Goal: Task Accomplishment & Management: Use online tool/utility

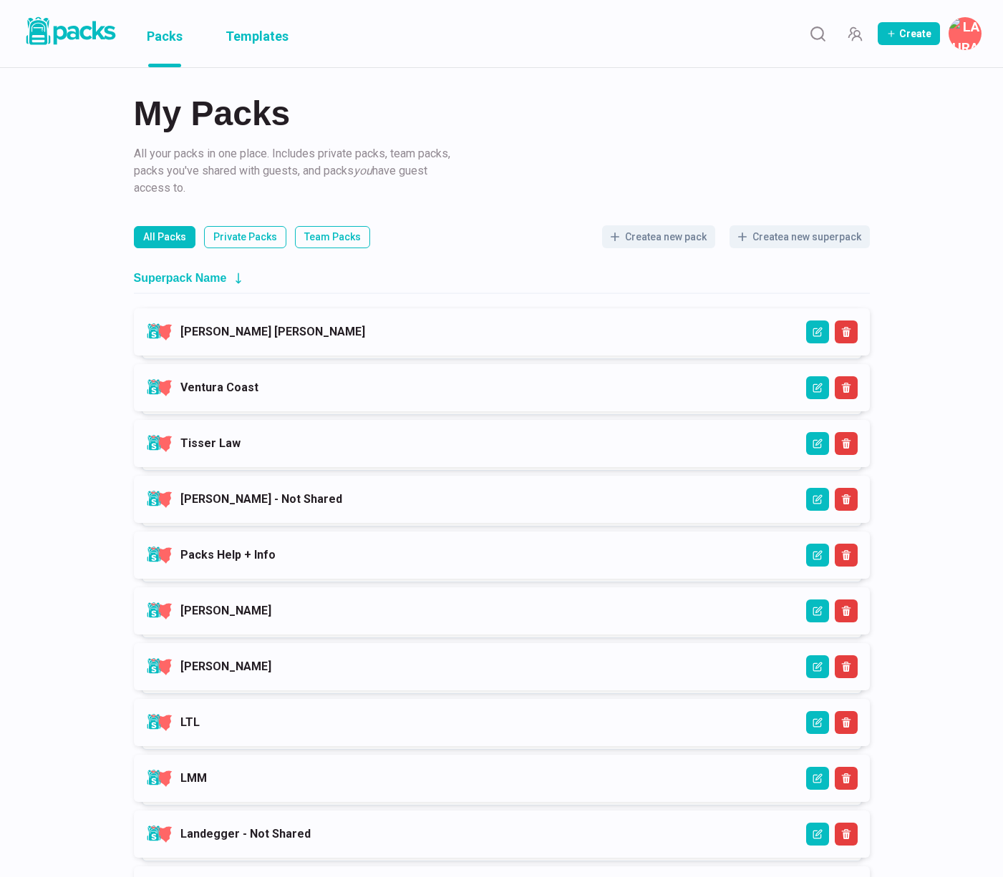
click at [241, 26] on link "Templates" at bounding box center [256, 33] width 63 height 67
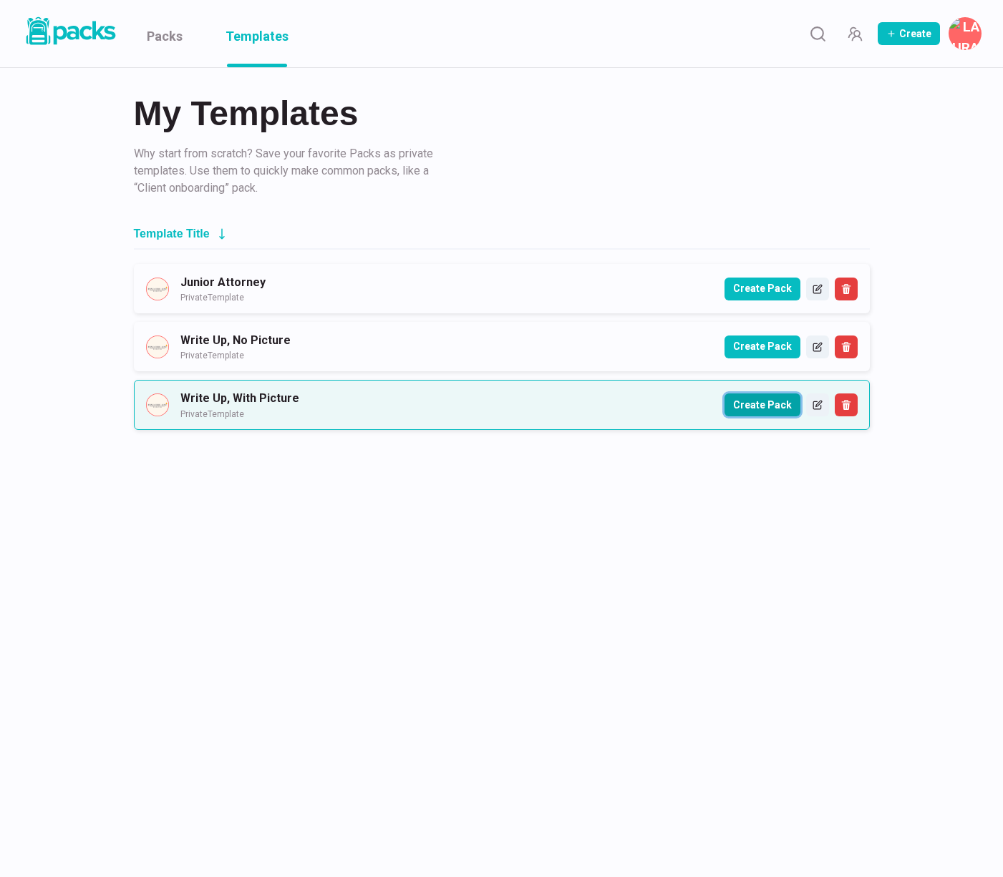
click at [742, 403] on button "Create Pack" at bounding box center [762, 405] width 76 height 23
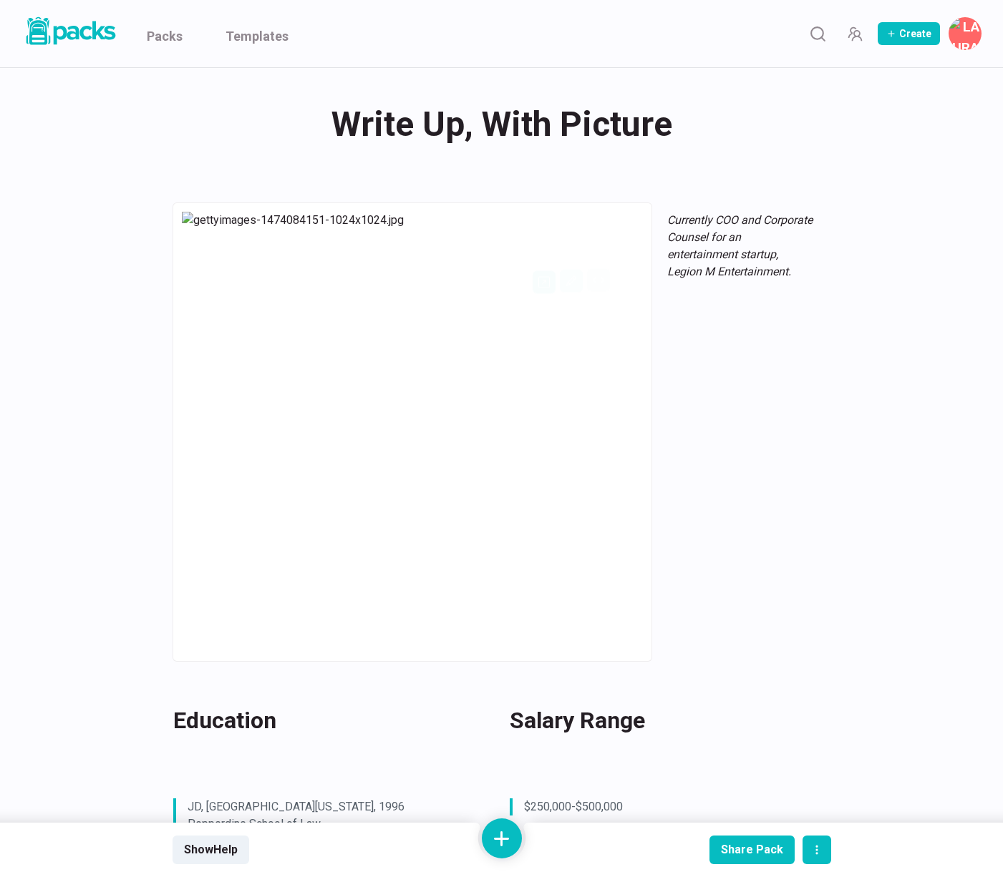
click at [436, 139] on div "Write Up, With Picture Write Up, With Picture" at bounding box center [501, 125] width 658 height 56
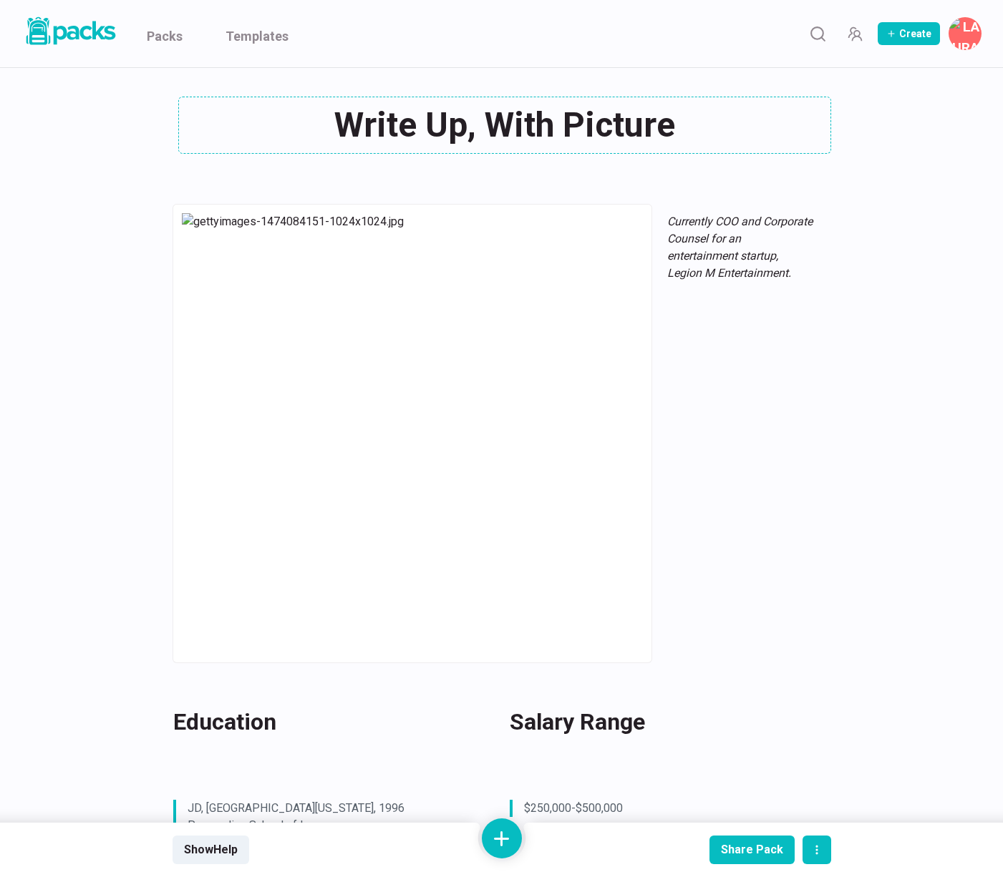
click at [436, 139] on textarea "Write Up, With Picture" at bounding box center [504, 125] width 653 height 57
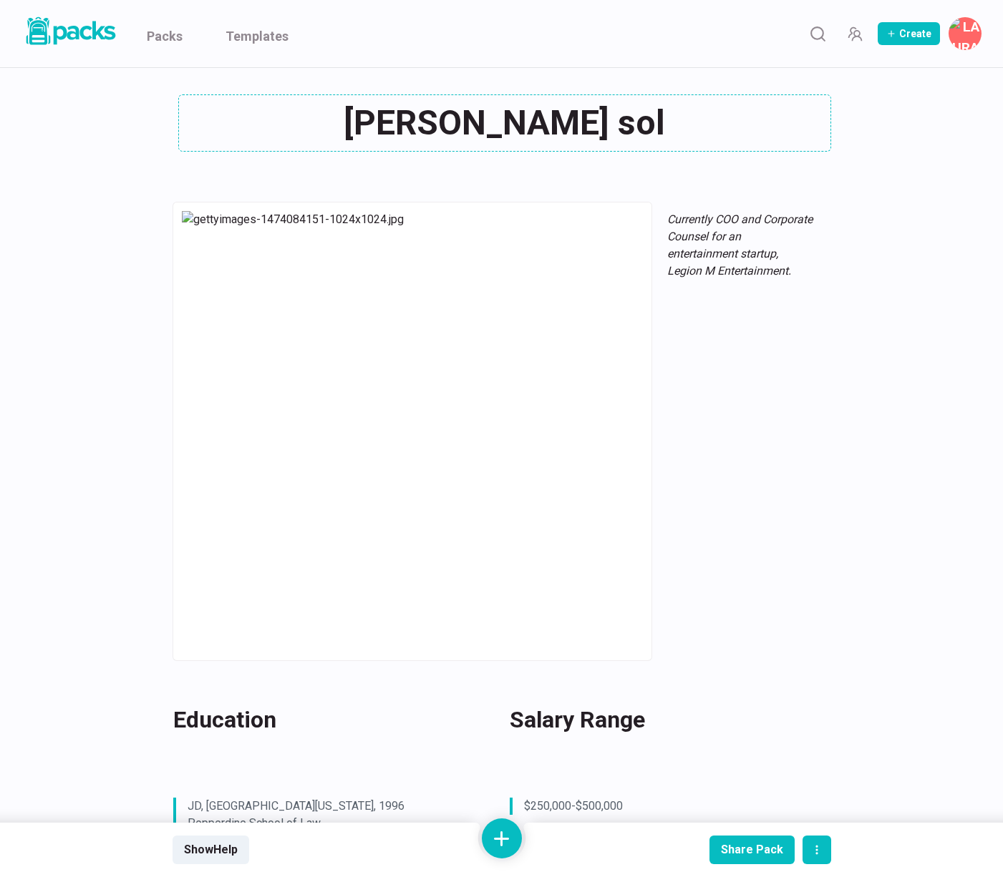
click at [571, 125] on textarea "[PERSON_NAME] sol" at bounding box center [504, 122] width 653 height 57
type textarea "[PERSON_NAME]"
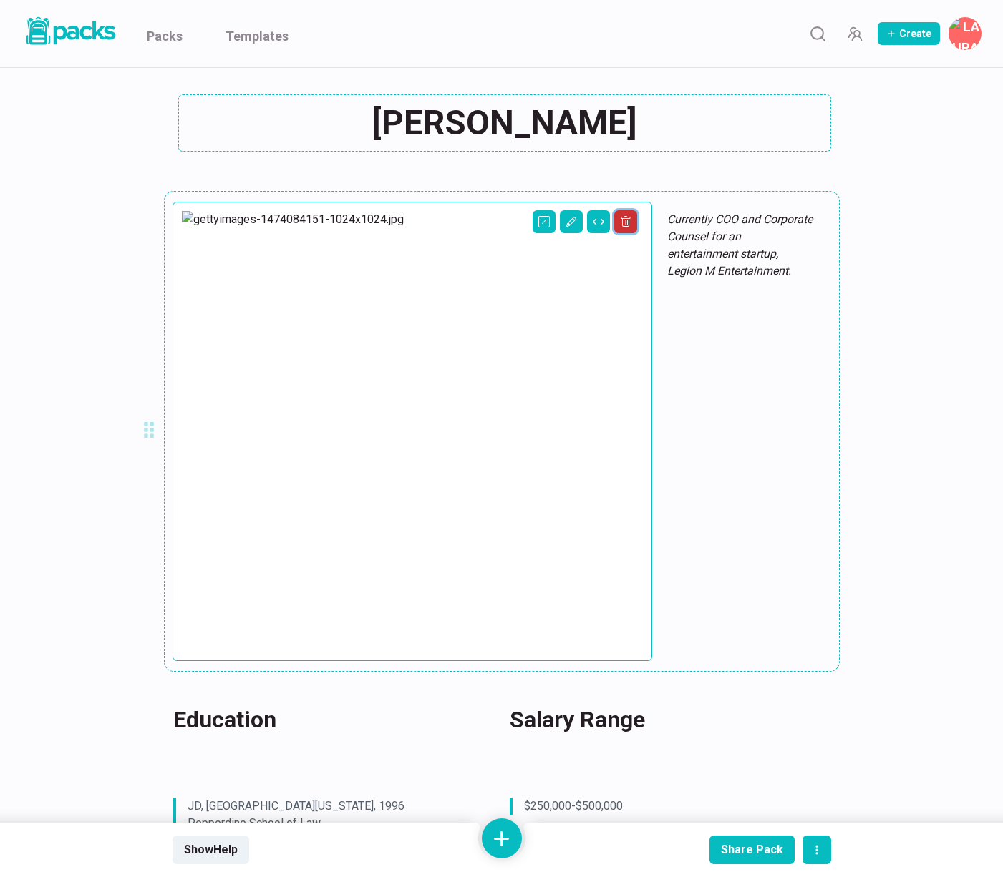
click at [620, 220] on icon "Delete asset" at bounding box center [624, 221] width 9 height 11
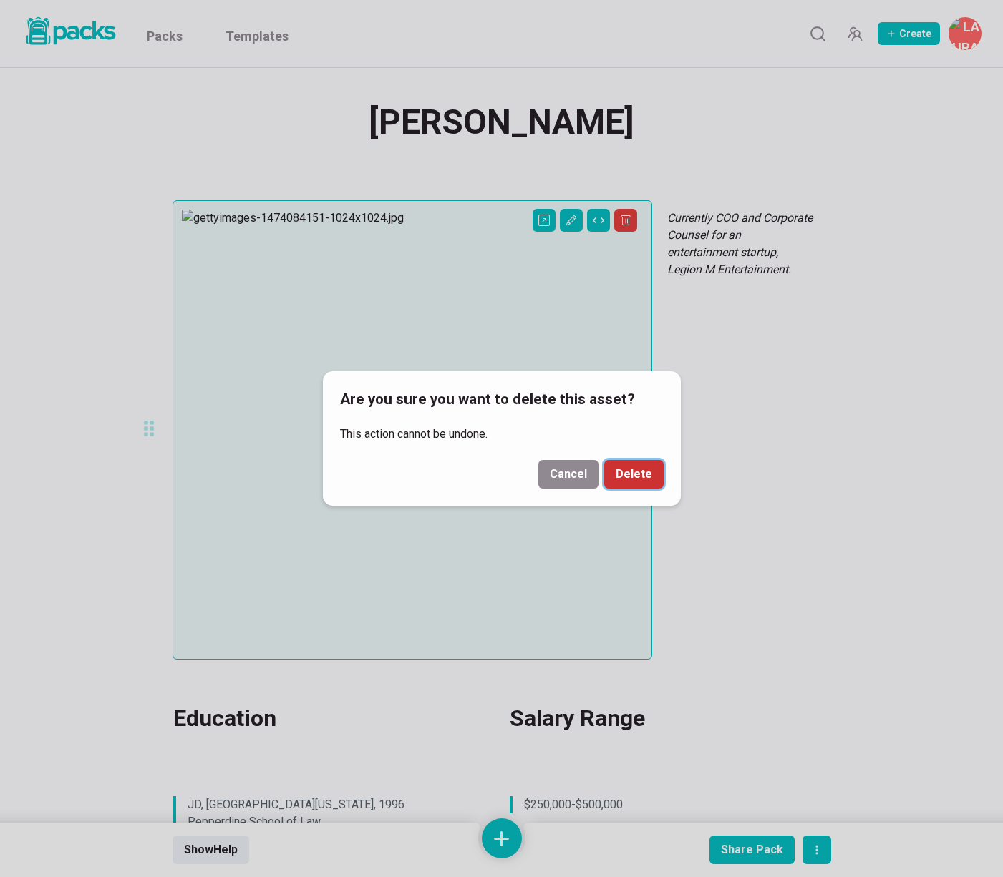
click at [627, 473] on button "Delete" at bounding box center [633, 474] width 59 height 29
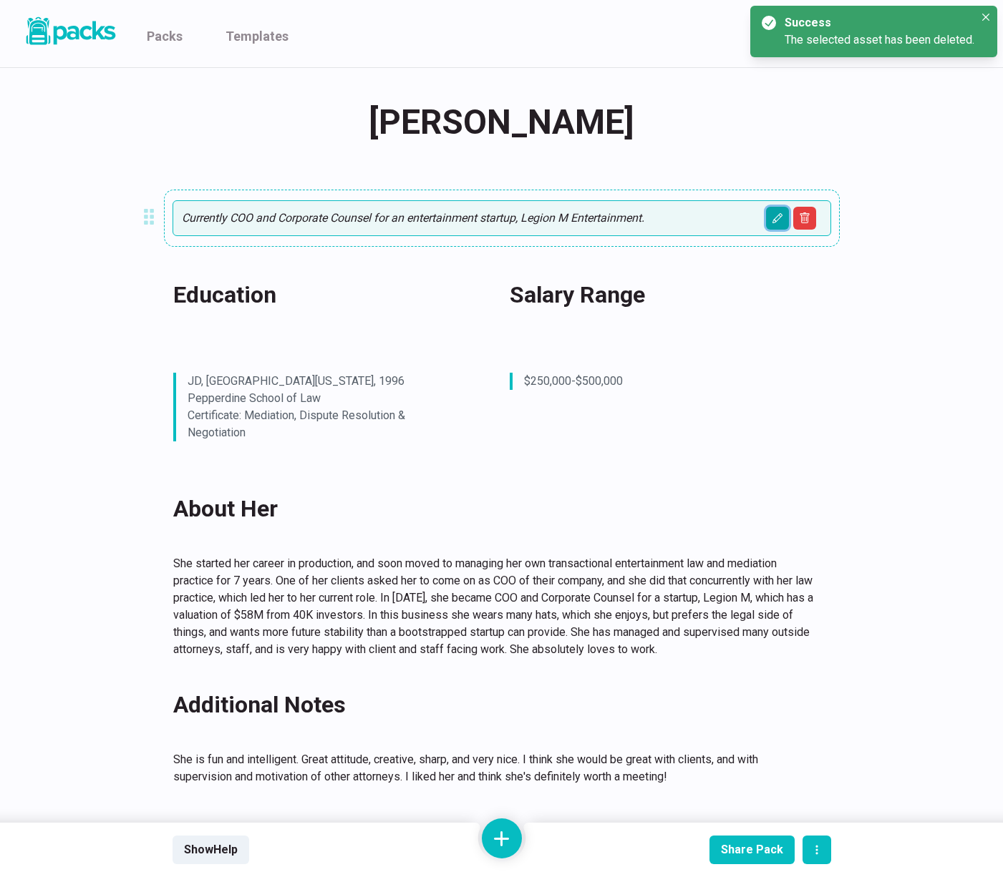
click at [776, 228] on button "Edit asset" at bounding box center [777, 218] width 23 height 23
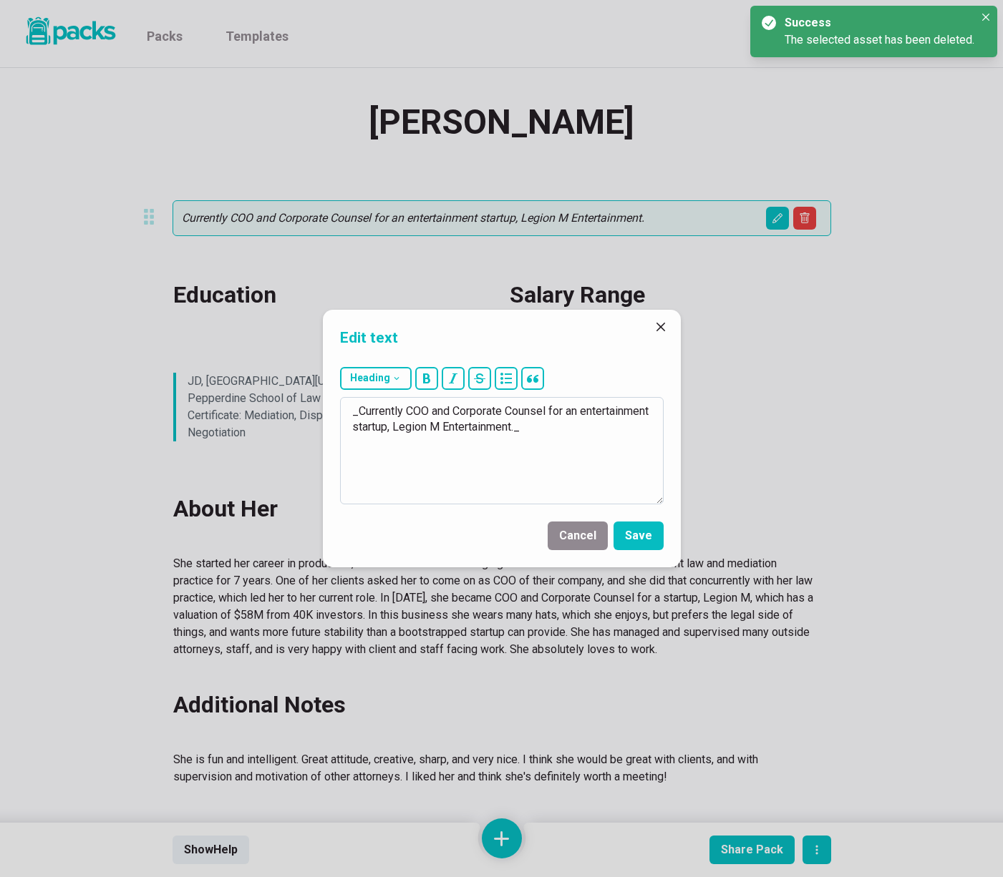
drag, startPoint x: 359, startPoint y: 411, endPoint x: 589, endPoint y: 422, distance: 229.9
click at [589, 422] on textarea "_Currently COO and Corporate Counsel for an entertainment startup, Legion M Ent…" at bounding box center [501, 450] width 323 height 107
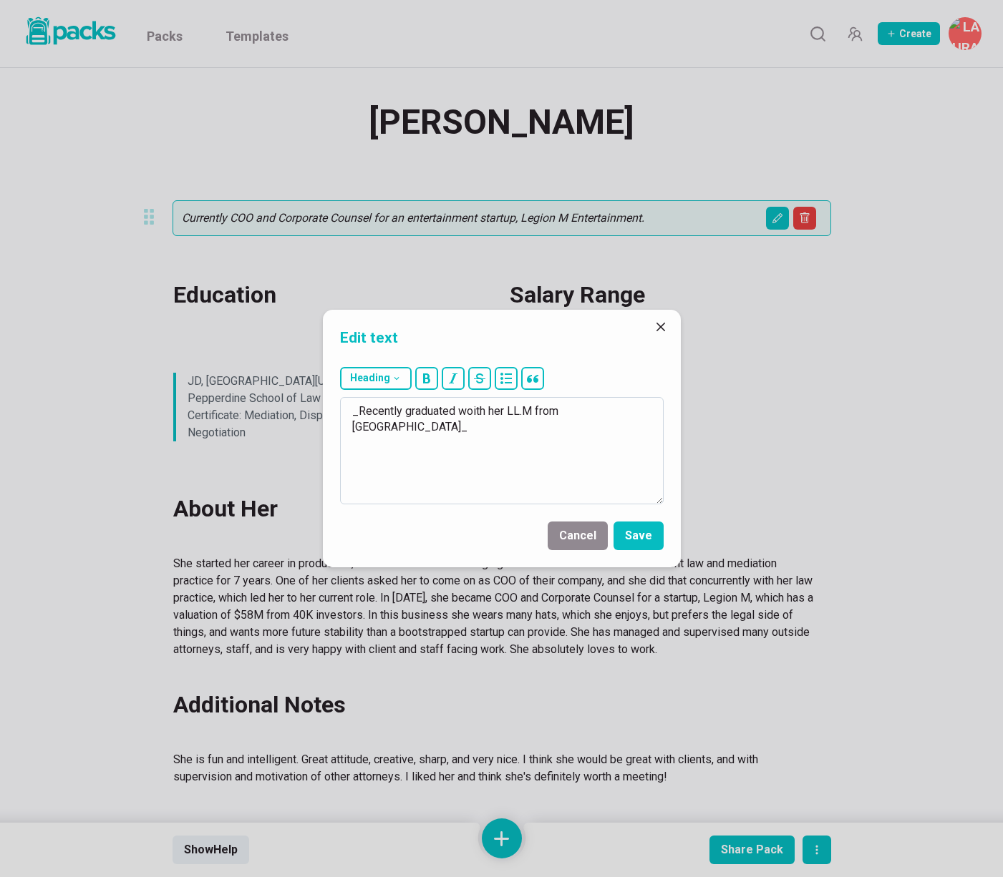
click at [471, 412] on textarea "_Recently graduated woith her LL.M from [GEOGRAPHIC_DATA]_" at bounding box center [501, 450] width 323 height 107
click at [583, 412] on textarea "_Recently graduated with her LL.M from [GEOGRAPHIC_DATA]_" at bounding box center [501, 450] width 323 height 107
click at [596, 411] on textarea "_Recently graduated with her LL.M from [GEOGRAPHIC_DATA], aaiting [DATE] bar re…" at bounding box center [501, 450] width 323 height 107
click at [414, 426] on textarea "_Recently graduated with her LL.M from [GEOGRAPHIC_DATA], awaiting [DATE] bar r…" at bounding box center [501, 450] width 323 height 107
type textarea "_Recently graduated with her LL.M from [GEOGRAPHIC_DATA], awaiting [DATE] Bar r…"
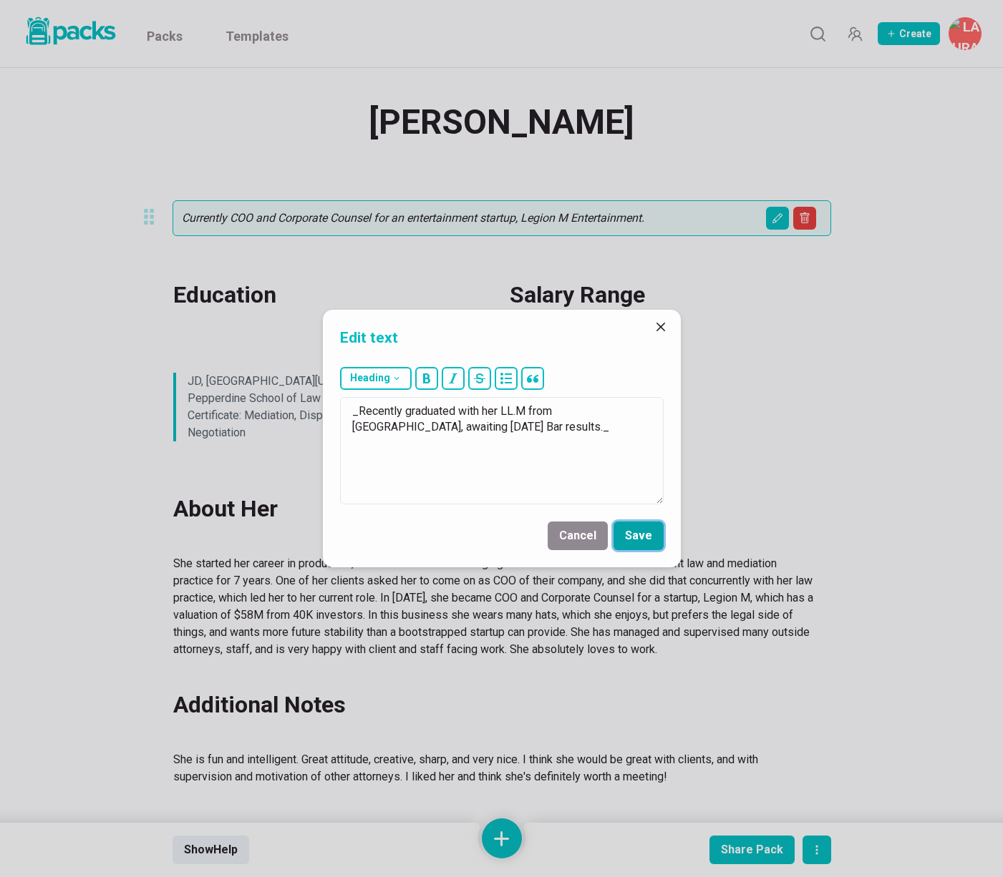
click at [641, 548] on button "Save" at bounding box center [638, 536] width 50 height 29
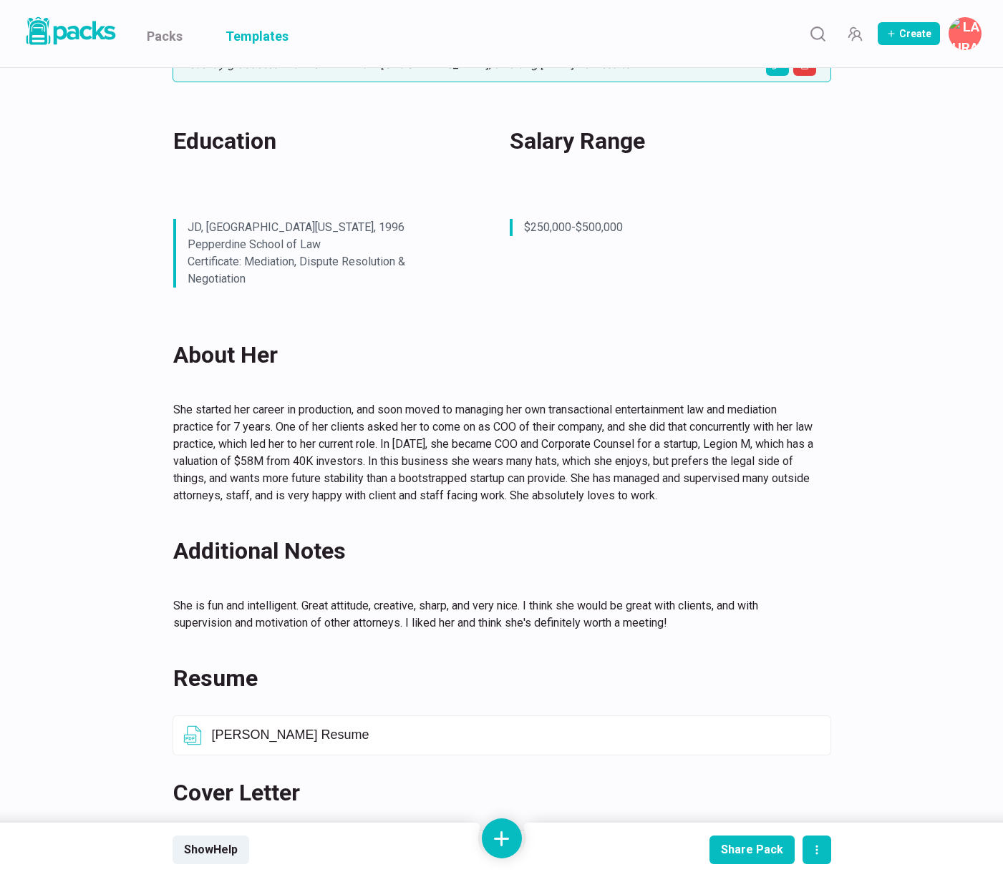
scroll to position [605, 0]
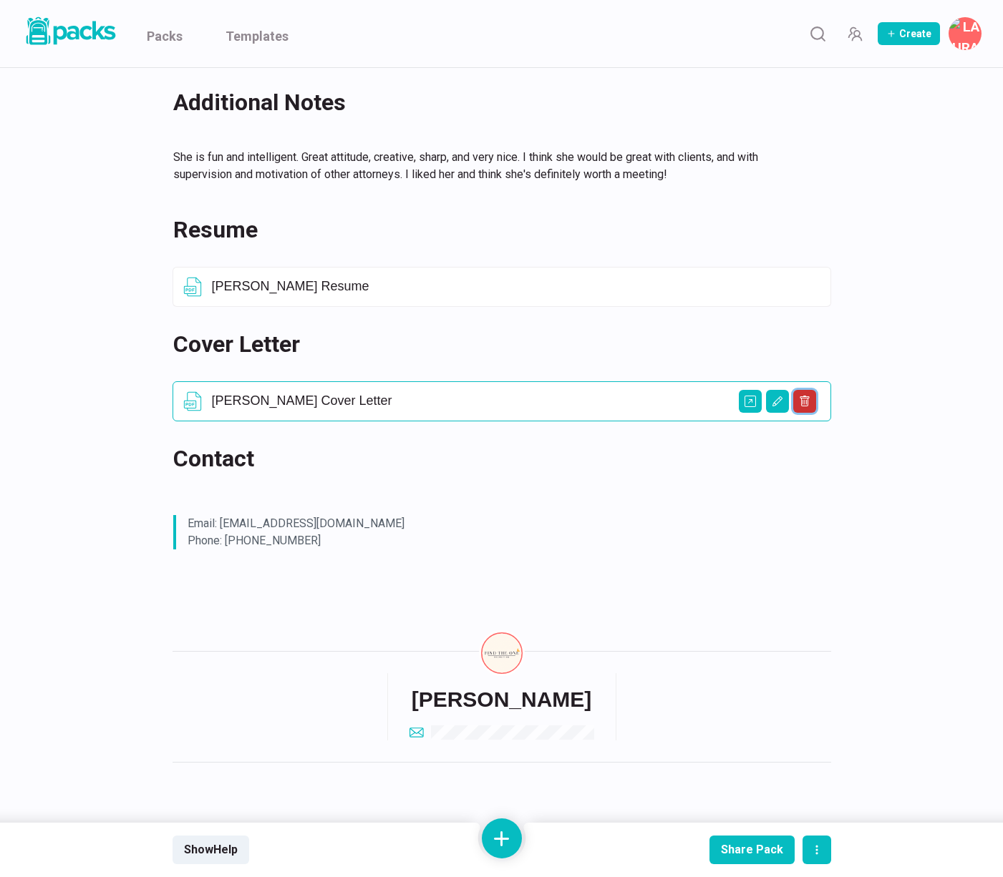
click at [806, 398] on icon "Delete asset" at bounding box center [803, 401] width 9 height 11
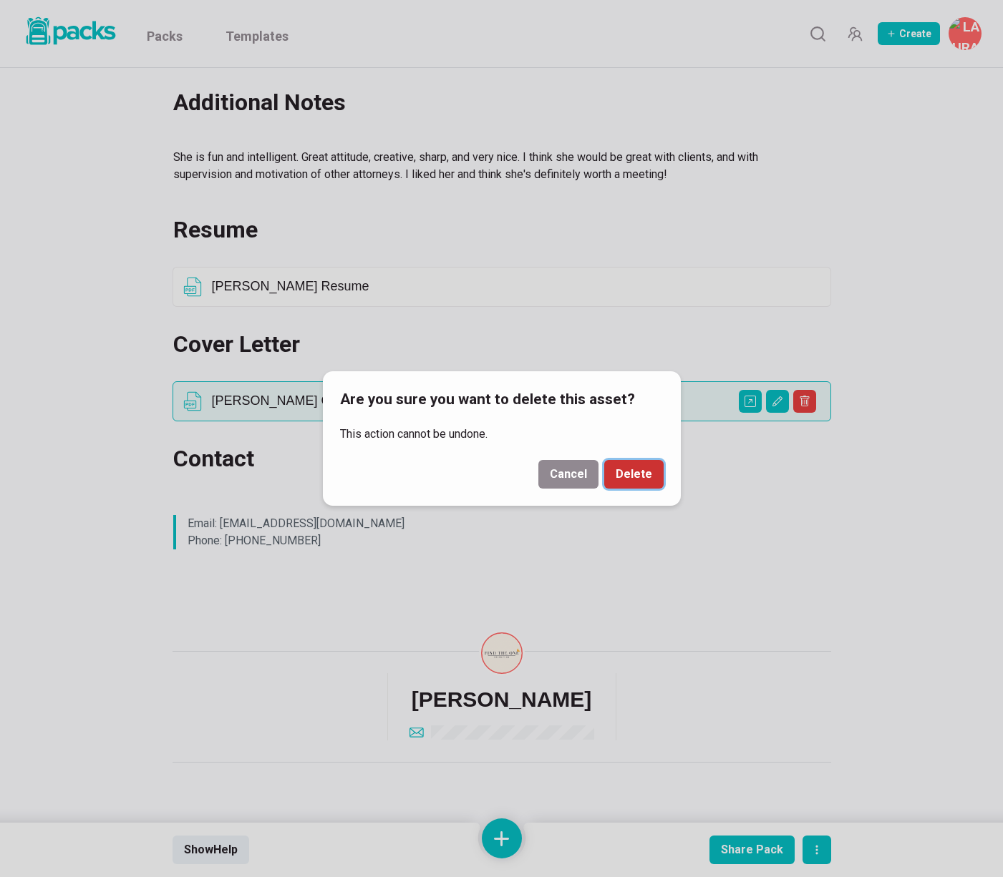
click at [639, 482] on button "Delete" at bounding box center [633, 474] width 59 height 29
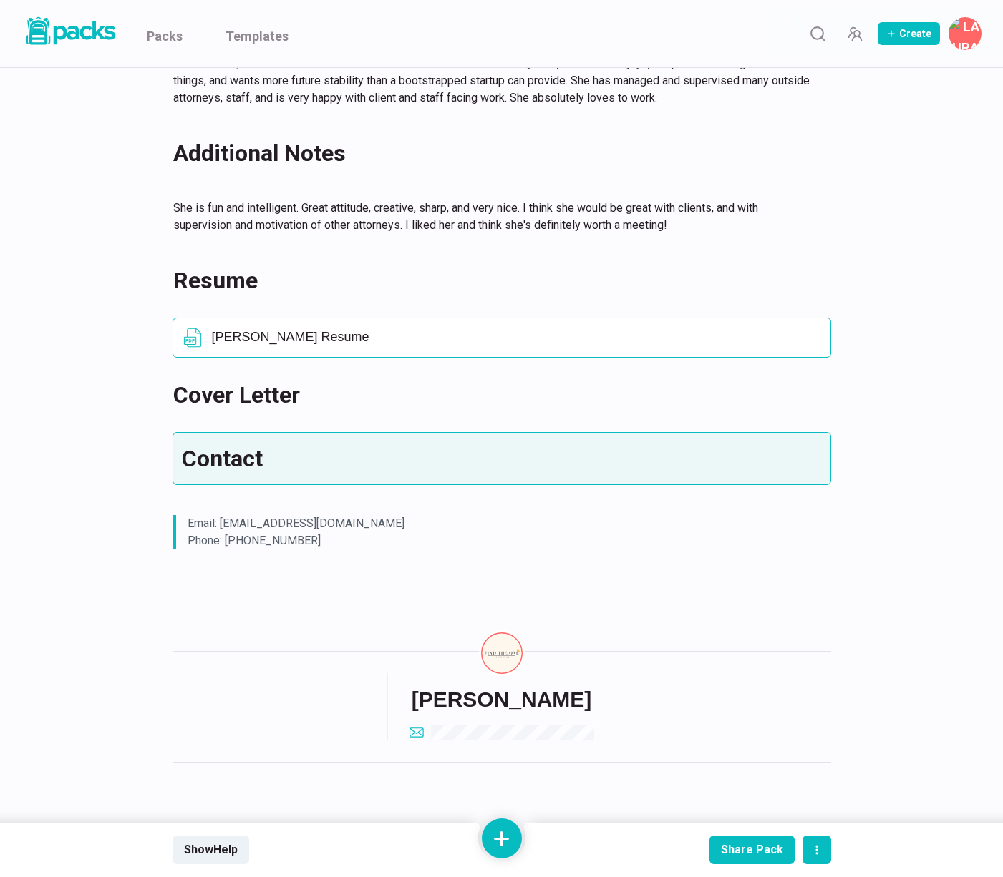
scroll to position [554, 0]
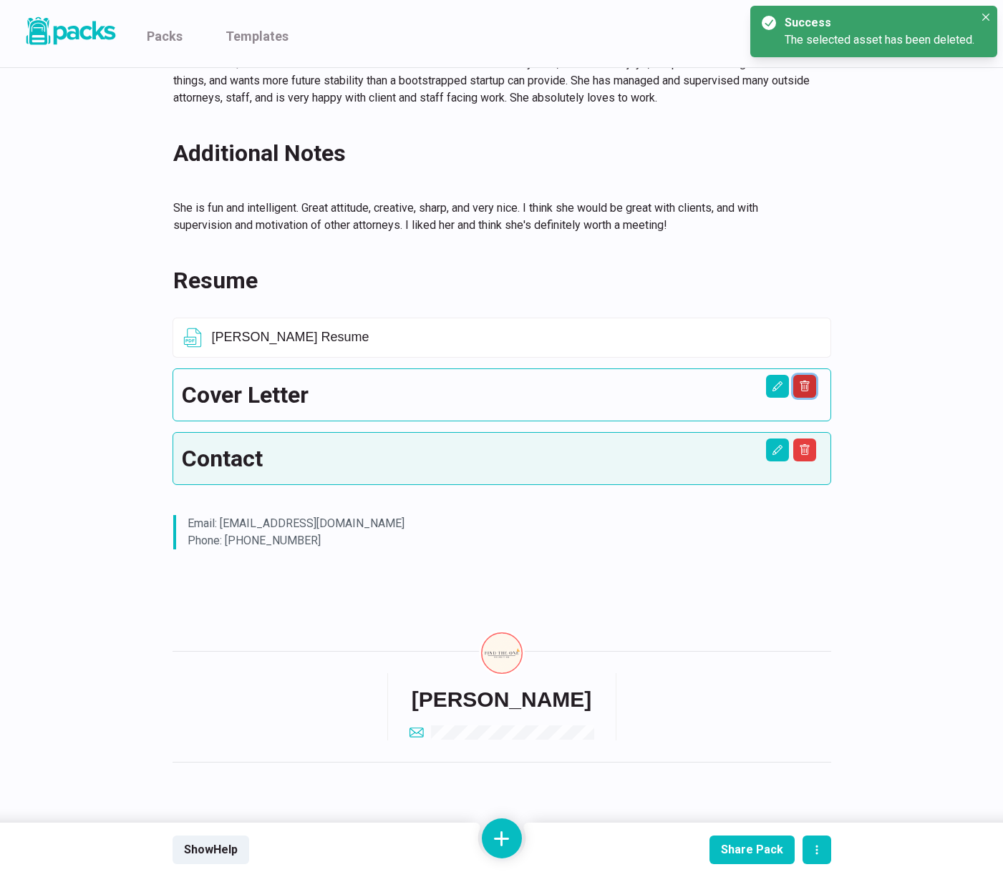
click at [807, 393] on button "Delete asset" at bounding box center [804, 386] width 23 height 23
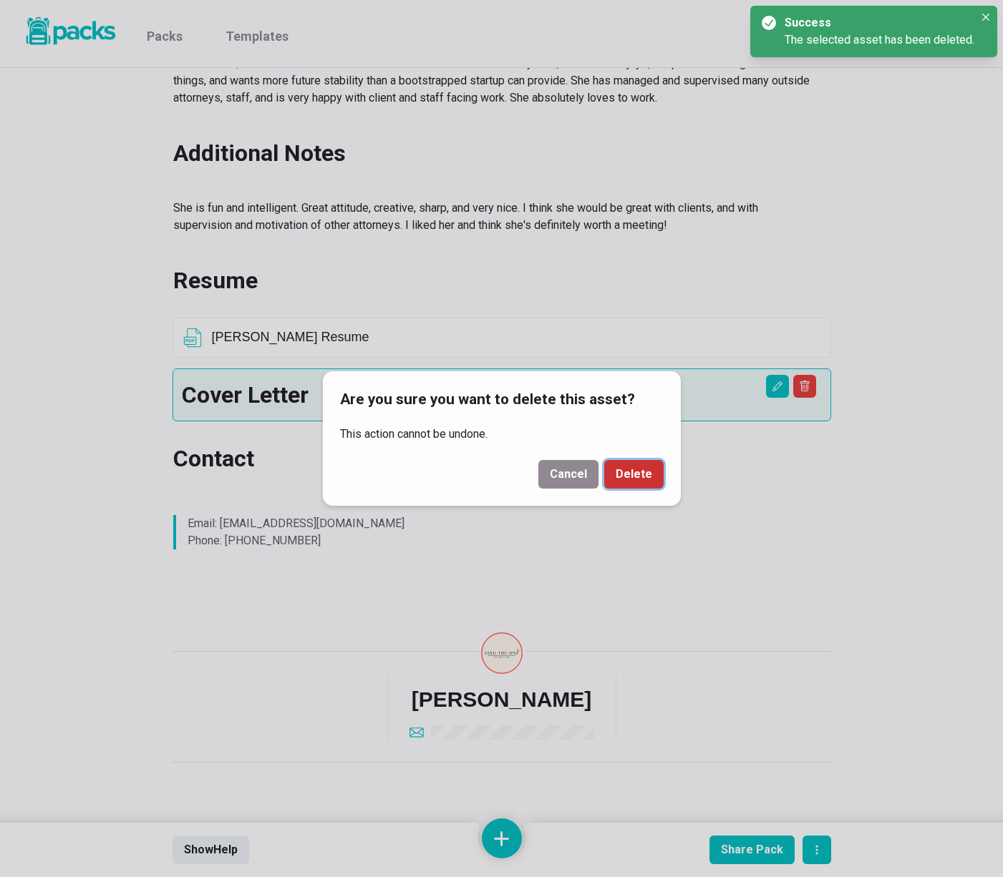
click at [617, 481] on button "Delete" at bounding box center [633, 474] width 59 height 29
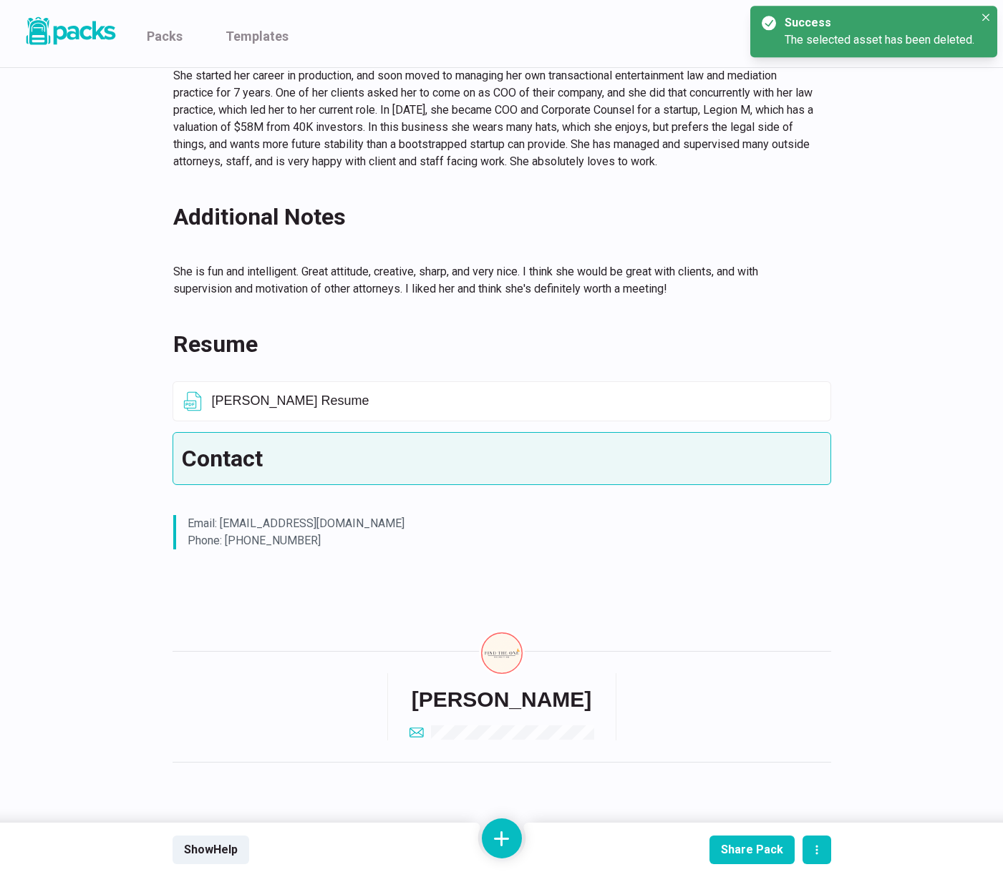
scroll to position [490, 0]
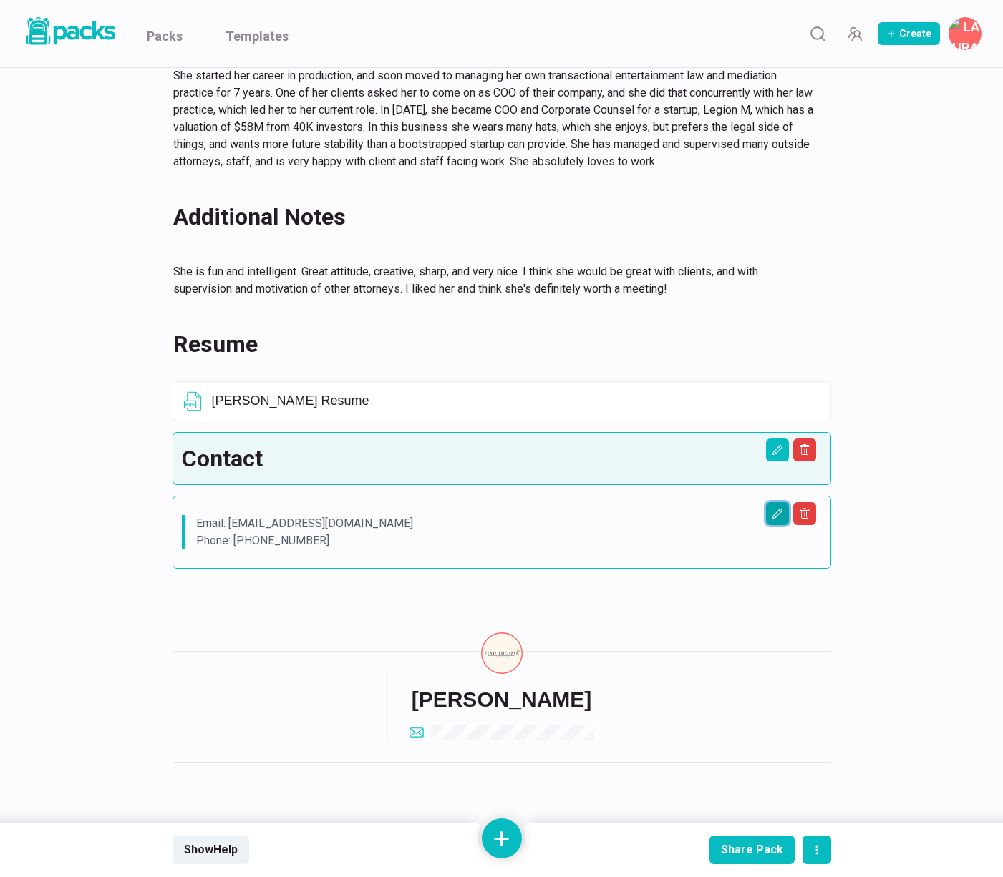
click at [774, 509] on icon "Edit asset" at bounding box center [776, 513] width 11 height 11
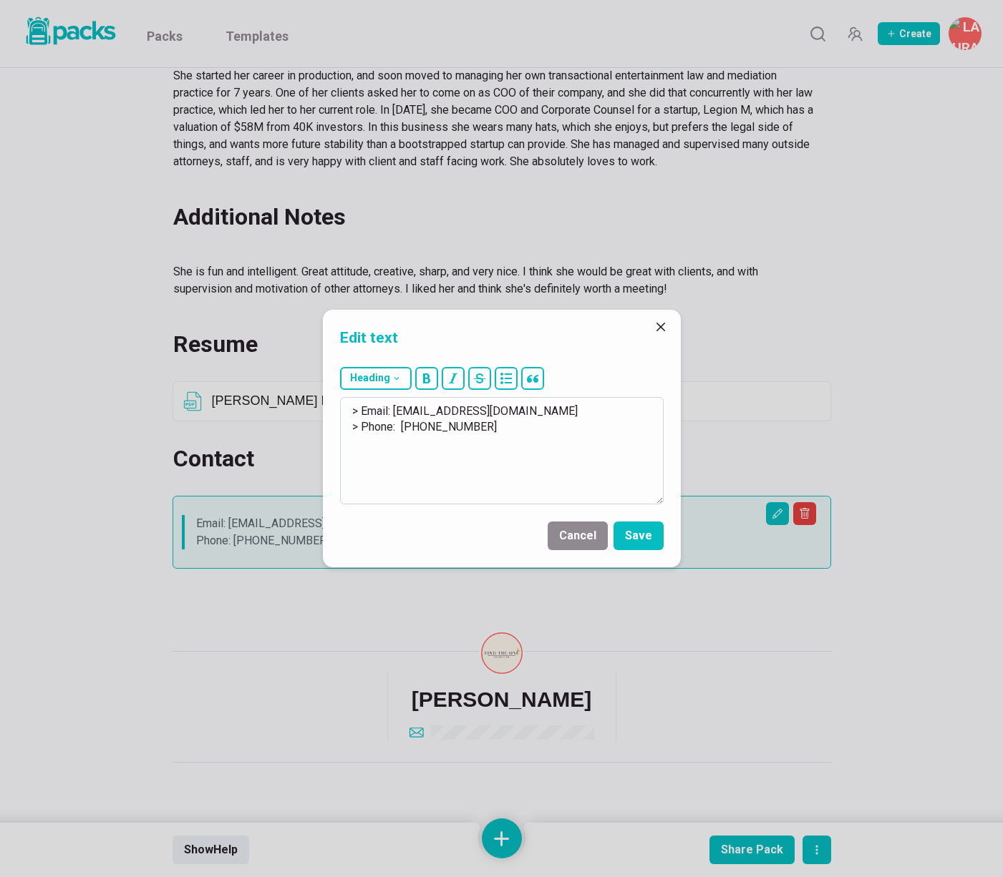
drag, startPoint x: 401, startPoint y: 411, endPoint x: 543, endPoint y: 410, distance: 141.7
click at [543, 410] on textarea "> Email: [EMAIL_ADDRESS][DOMAIN_NAME] > Phone: [PHONE_NUMBER]" at bounding box center [501, 450] width 323 height 107
drag, startPoint x: 397, startPoint y: 428, endPoint x: 588, endPoint y: 428, distance: 190.4
click at [588, 428] on textarea "> Email: [EMAIL_ADDRESS][DOMAIN_NAME] > Phone: [PHONE_NUMBER]" at bounding box center [501, 450] width 323 height 107
drag, startPoint x: 399, startPoint y: 428, endPoint x: 534, endPoint y: 430, distance: 135.3
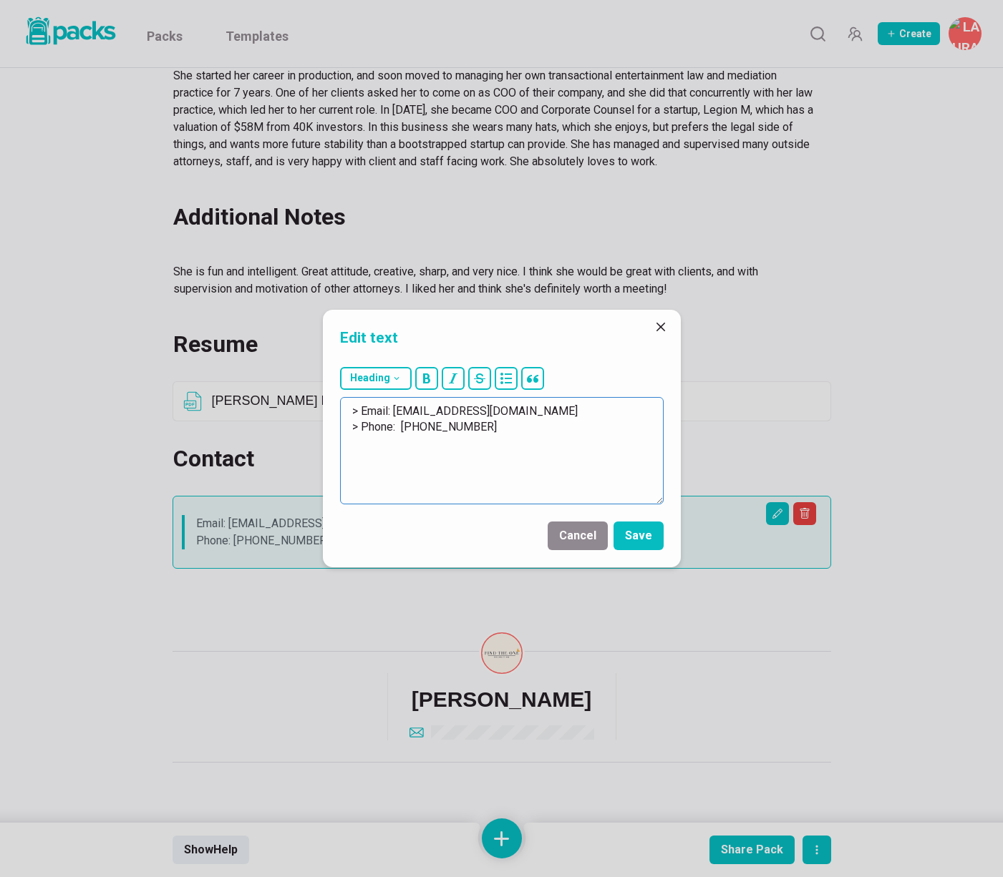
click at [534, 430] on textarea "> Email: [EMAIL_ADDRESS][DOMAIN_NAME] > Phone: [PHONE_NUMBER]" at bounding box center [501, 450] width 323 height 107
paste textarea "[PHONE_NUMBER]"
type textarea "> Email: [EMAIL_ADDRESS][DOMAIN_NAME] > Phone: [PHONE_NUMBER]"
click at [649, 539] on button "Save" at bounding box center [638, 536] width 50 height 29
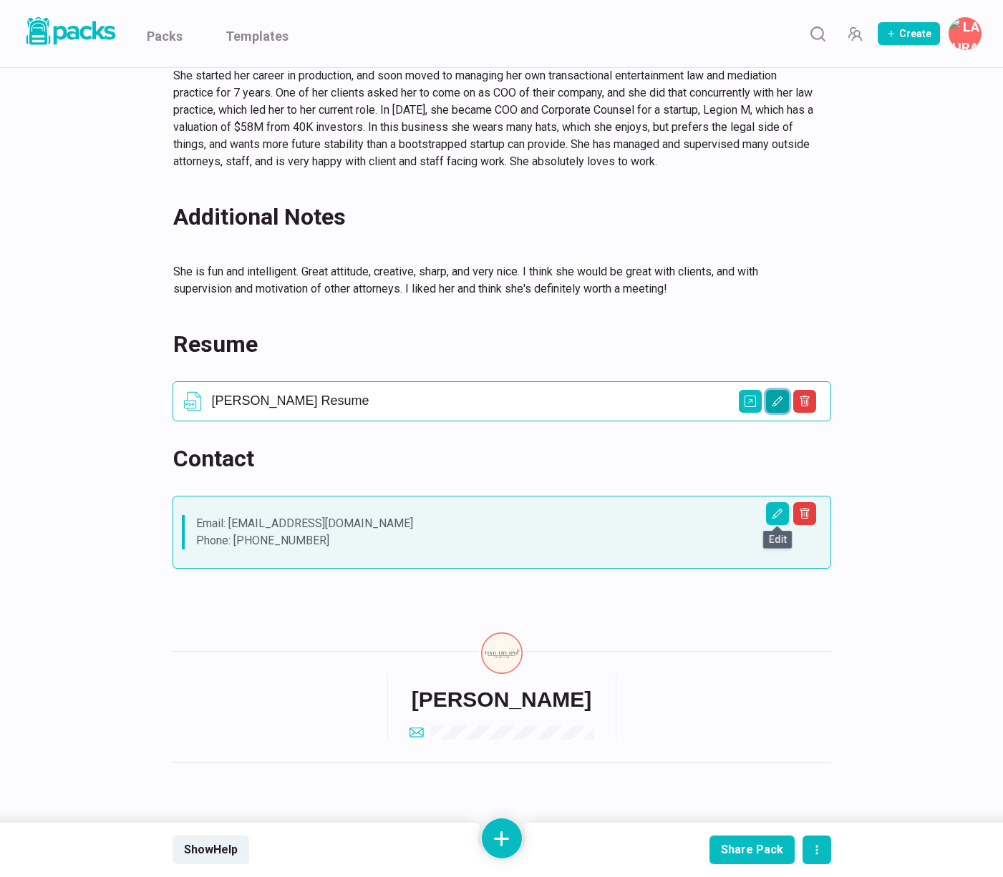
click at [776, 401] on icon "Edit asset" at bounding box center [776, 401] width 11 height 11
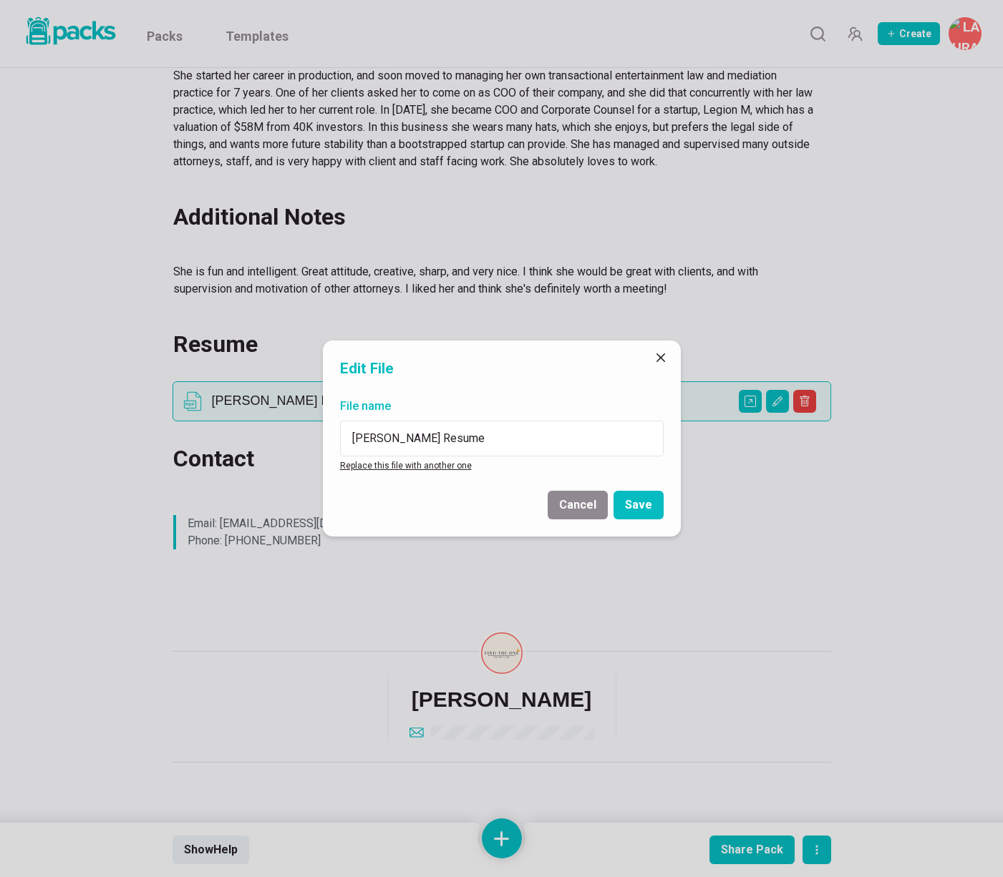
click at [445, 467] on link "Replace this file with another one" at bounding box center [406, 466] width 132 height 10
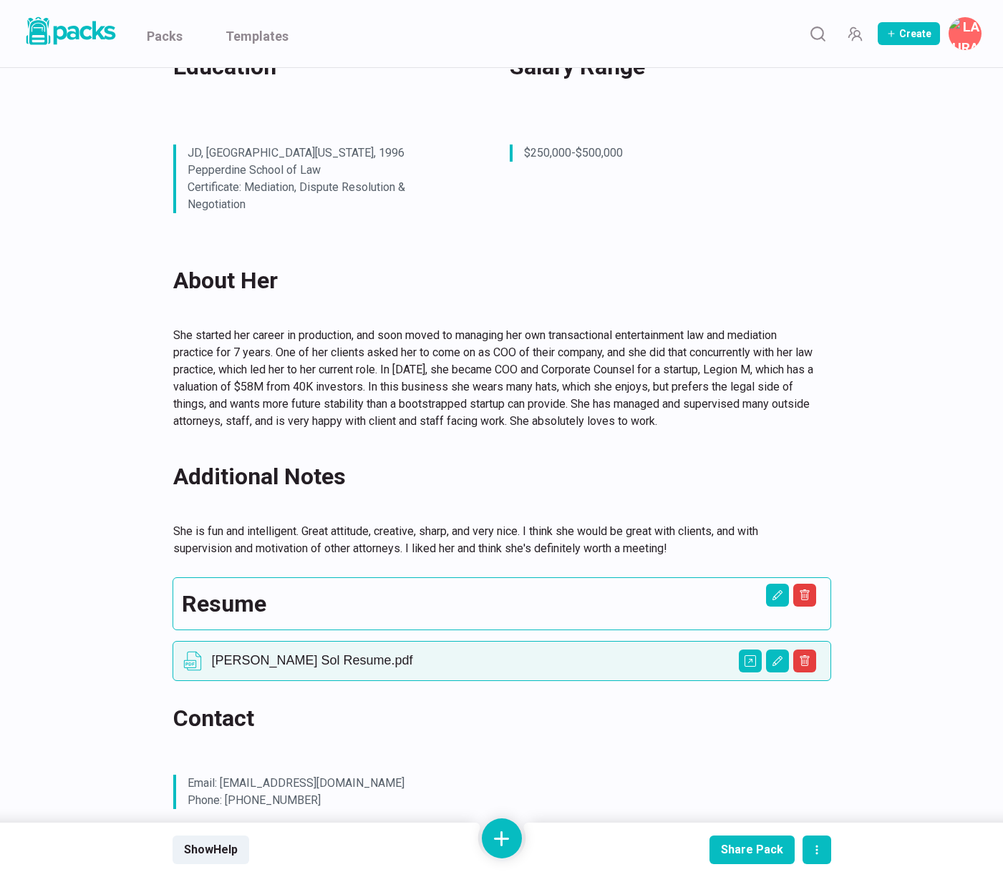
scroll to position [220, 0]
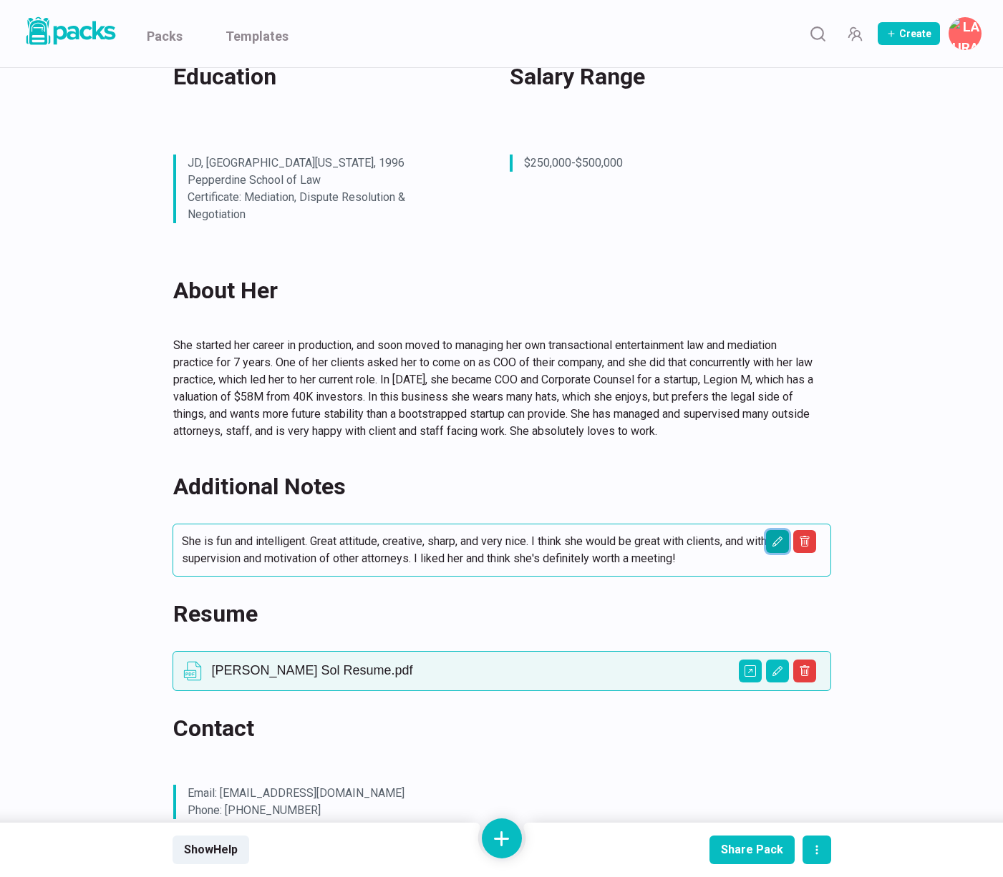
click at [778, 540] on icon "Edit asset" at bounding box center [776, 541] width 11 height 11
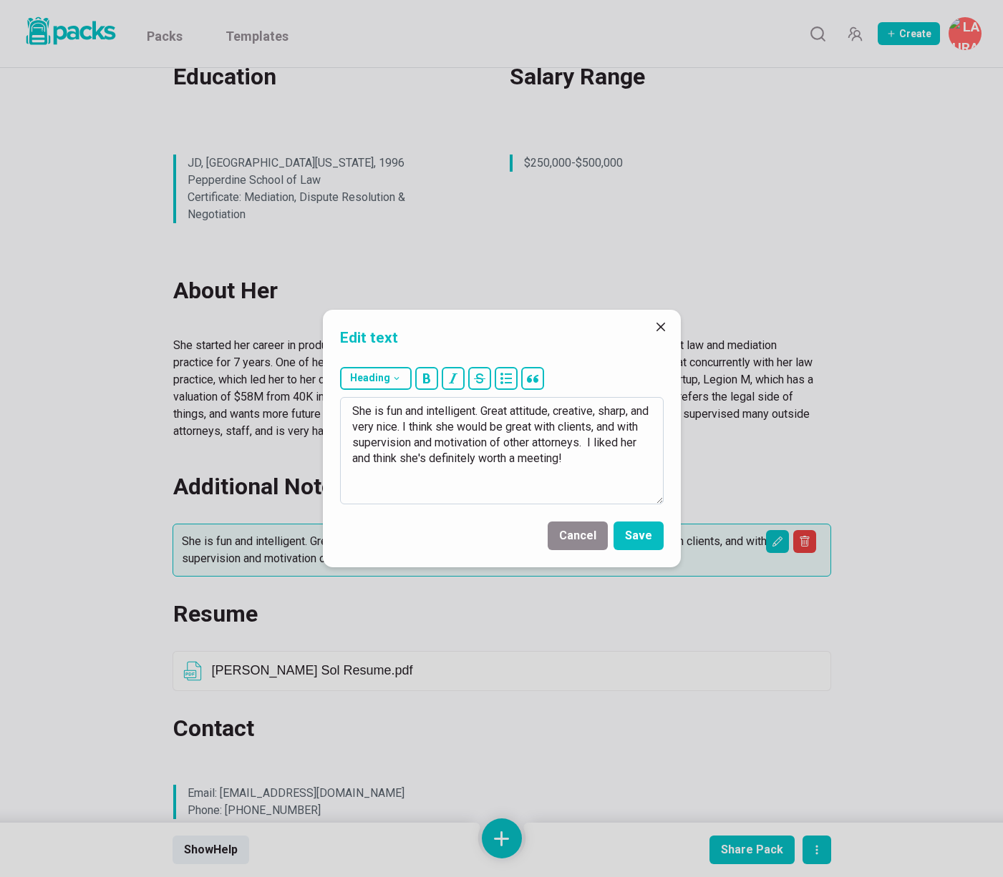
click at [395, 411] on textarea "She is fun and intelligent. Great attitude, creative, sharp, and very nice. I t…" at bounding box center [501, 450] width 323 height 107
drag, startPoint x: 394, startPoint y: 412, endPoint x: 646, endPoint y: 442, distance: 253.7
click at [646, 442] on textarea "She is fun and intelligent. Great attitude, creative, sharp, and very nice. I t…" at bounding box center [501, 450] width 323 height 107
drag, startPoint x: 602, startPoint y: 463, endPoint x: 583, endPoint y: 461, distance: 18.7
click at [602, 463] on textarea "She is fun and intelligent. Great attitude, creative, sharp, and very nice. I t…" at bounding box center [501, 450] width 323 height 107
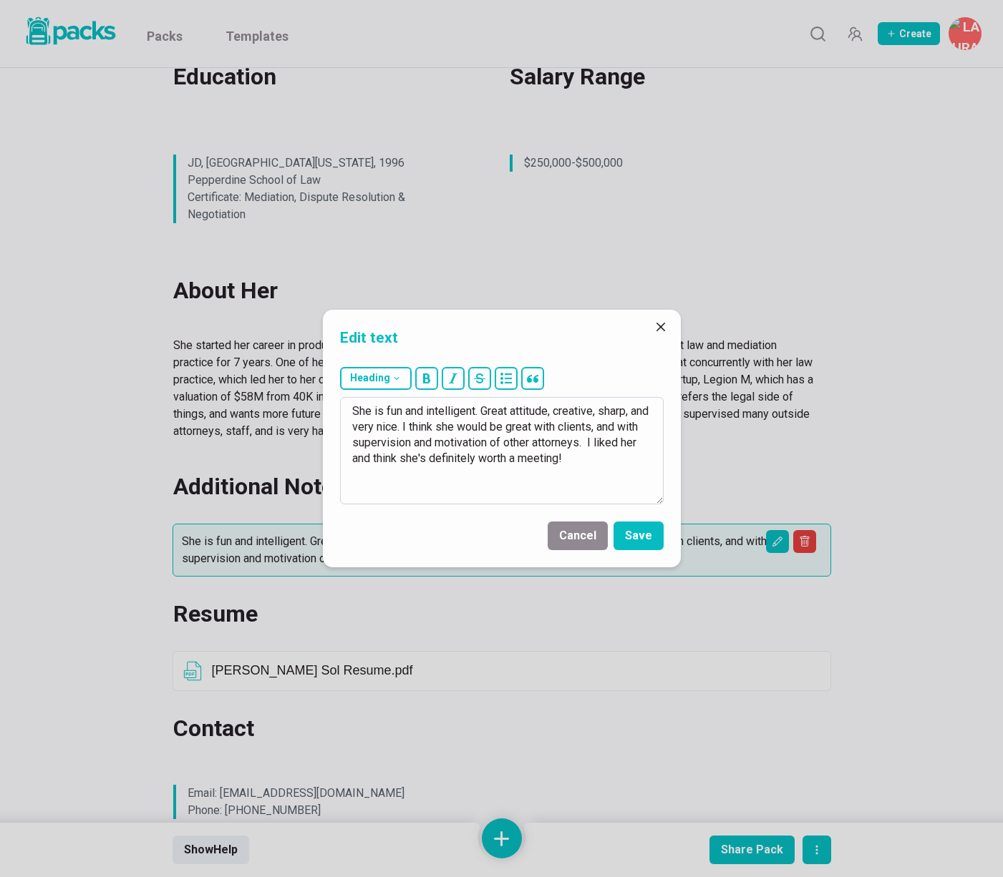
drag, startPoint x: 374, startPoint y: 409, endPoint x: 595, endPoint y: 467, distance: 228.6
click at [596, 466] on textarea "She is fun and intelligent. Great attitude, creative, sharp, and very nice. I t…" at bounding box center [501, 450] width 323 height 107
click at [404, 444] on textarea "She seems smart, and she really wants to become a great litigator. I don't know…" at bounding box center [501, 450] width 323 height 107
click at [472, 444] on textarea "She seems smart, and she really wants to become a great litigator. I don't know…" at bounding box center [501, 450] width 323 height 107
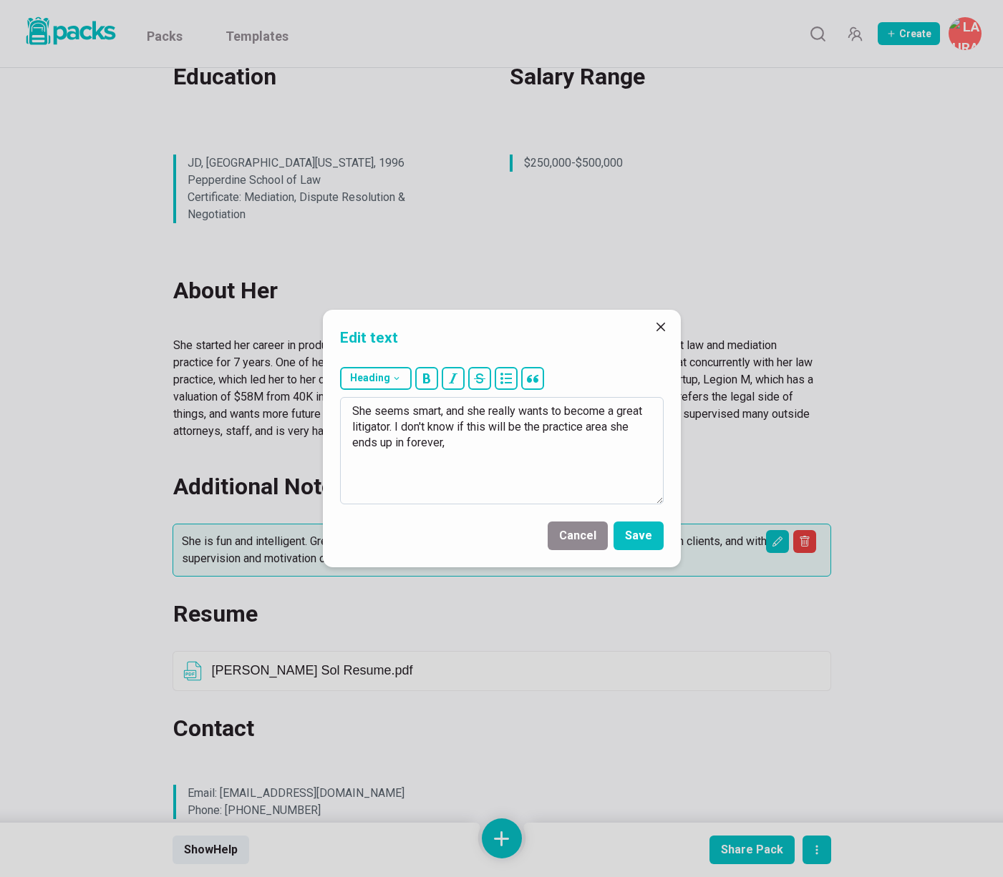
click at [473, 443] on textarea "She seems smart, and she really wants to become a great litigator. I don't know…" at bounding box center [501, 450] width 323 height 107
drag, startPoint x: 469, startPoint y: 426, endPoint x: 521, endPoint y: 426, distance: 51.5
click at [521, 426] on textarea "She seems smart, and she really wants to become a great litigator. I don't know…" at bounding box center [501, 450] width 323 height 107
click at [524, 455] on textarea "She seems smart, and she really wants to become a great litigator. I don't know…" at bounding box center [501, 450] width 323 height 107
drag, startPoint x: 447, startPoint y: 443, endPoint x: 565, endPoint y: 488, distance: 125.7
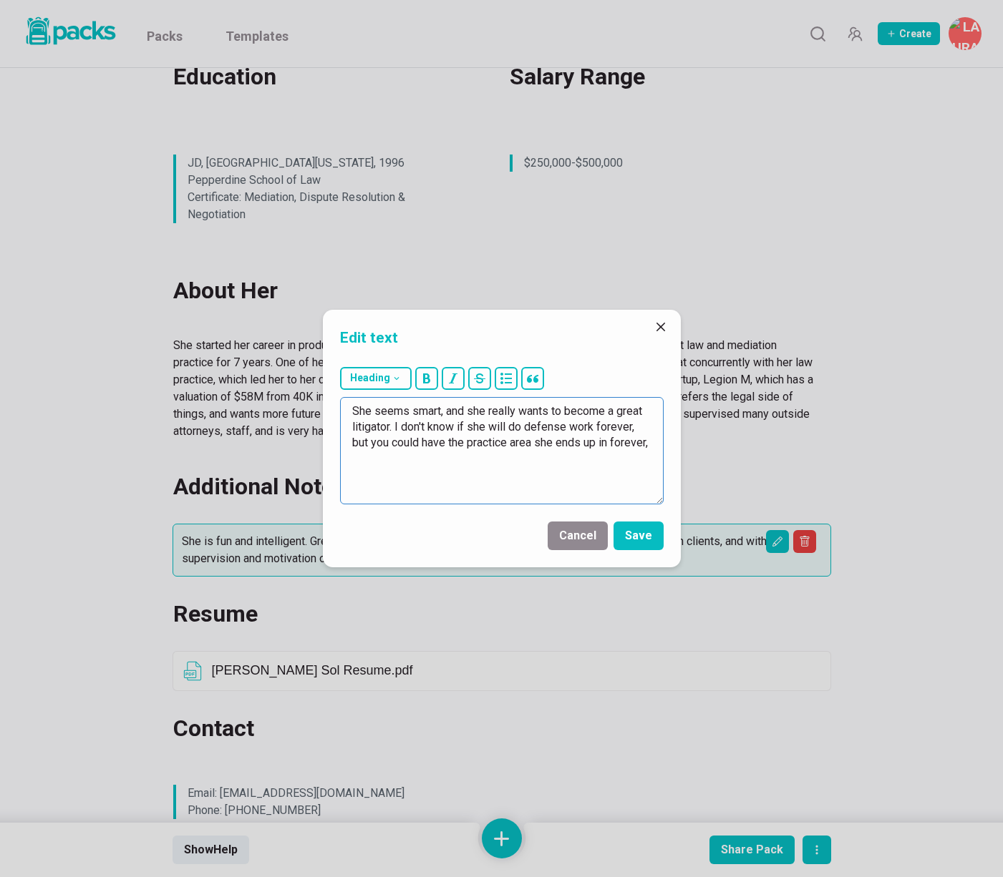
click at [565, 488] on textarea "She seems smart, and she really wants to become a great litigator. I don't know…" at bounding box center [501, 450] width 323 height 107
type textarea "She seems smart, and she really wants to become a great litigator. I don't know…"
click at [642, 545] on button "Save" at bounding box center [638, 536] width 50 height 29
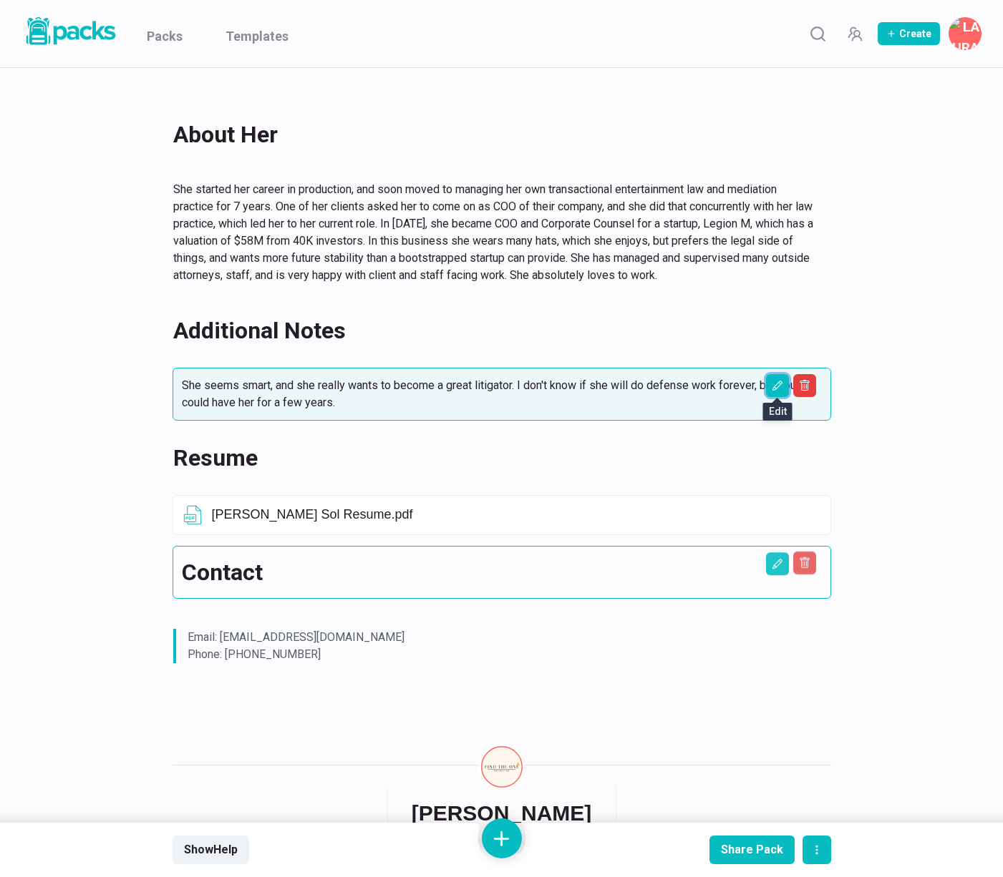
scroll to position [411, 0]
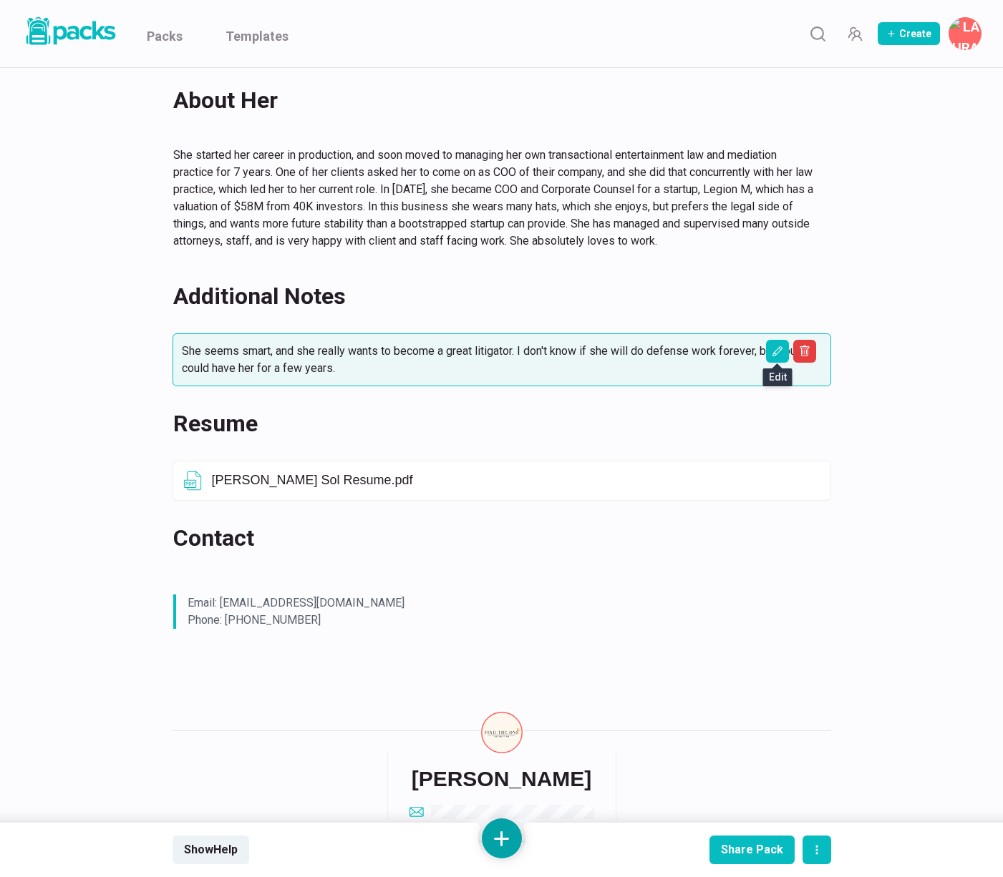
click at [511, 828] on button at bounding box center [502, 839] width 40 height 40
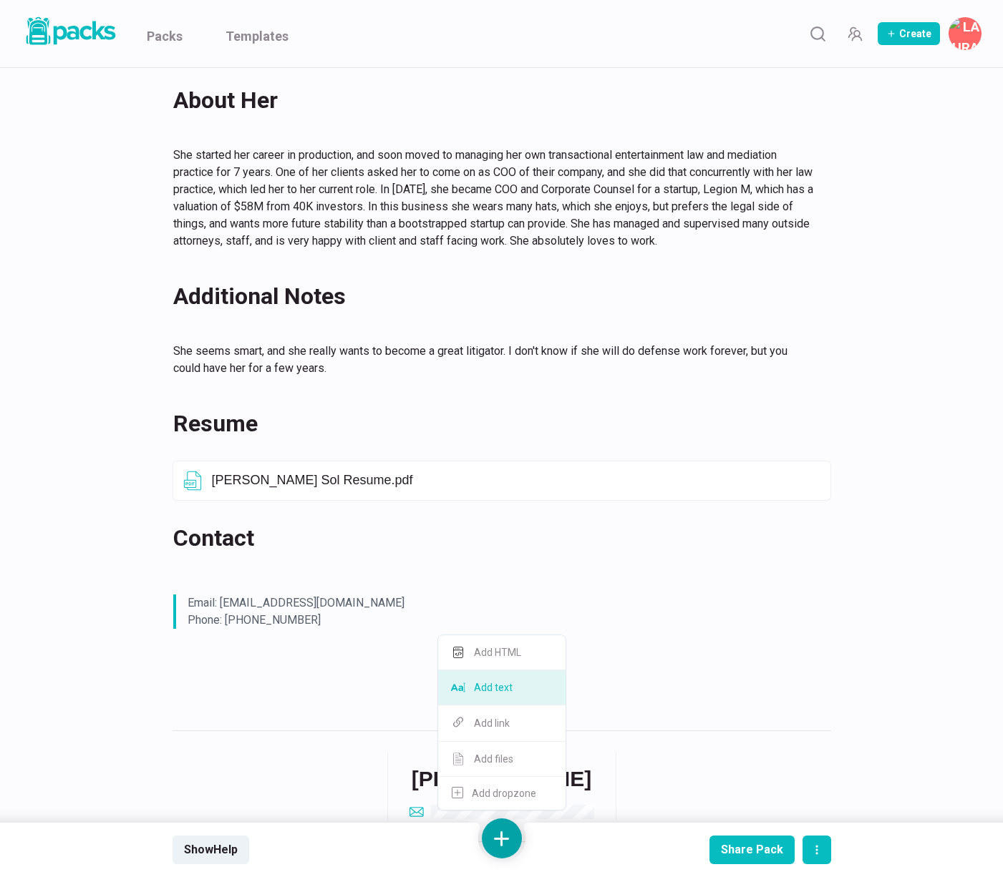
click at [512, 683] on button "Add text" at bounding box center [501, 688] width 127 height 35
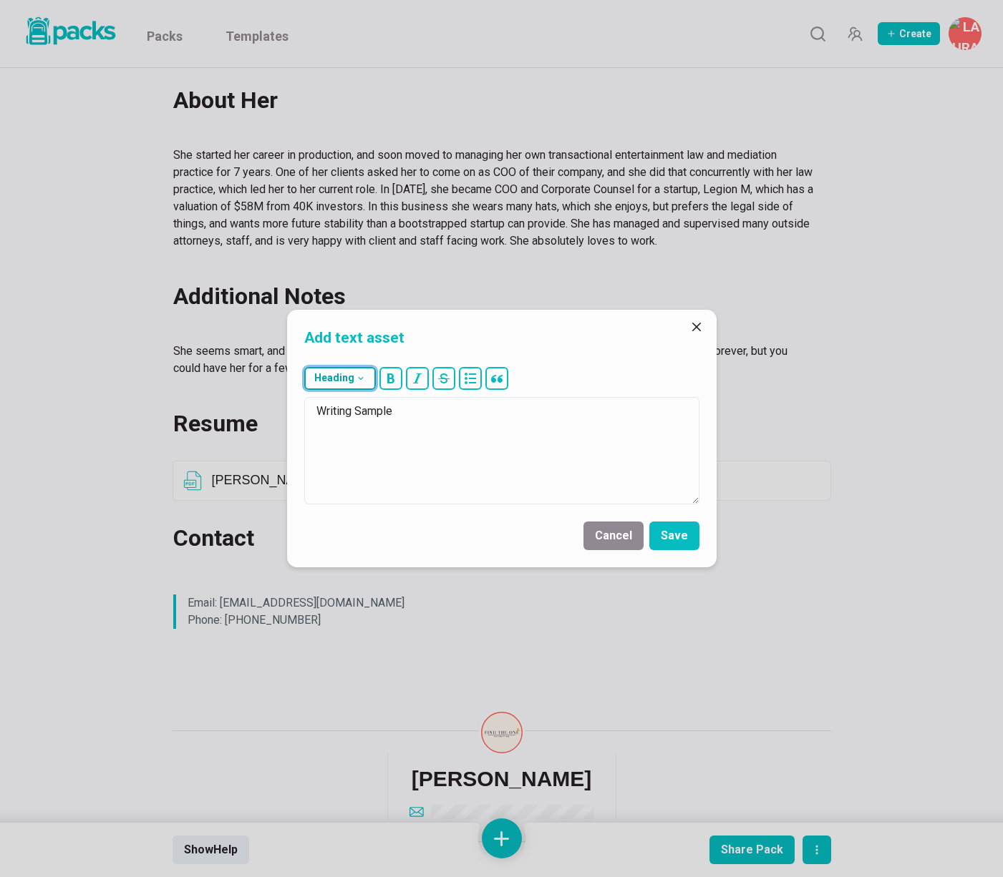
click at [351, 375] on button "Heading" at bounding box center [340, 378] width 72 height 23
click at [341, 449] on button "## H2" at bounding box center [343, 450] width 77 height 36
type textarea "## Writing Sample"
click at [683, 535] on button "Save" at bounding box center [674, 536] width 50 height 29
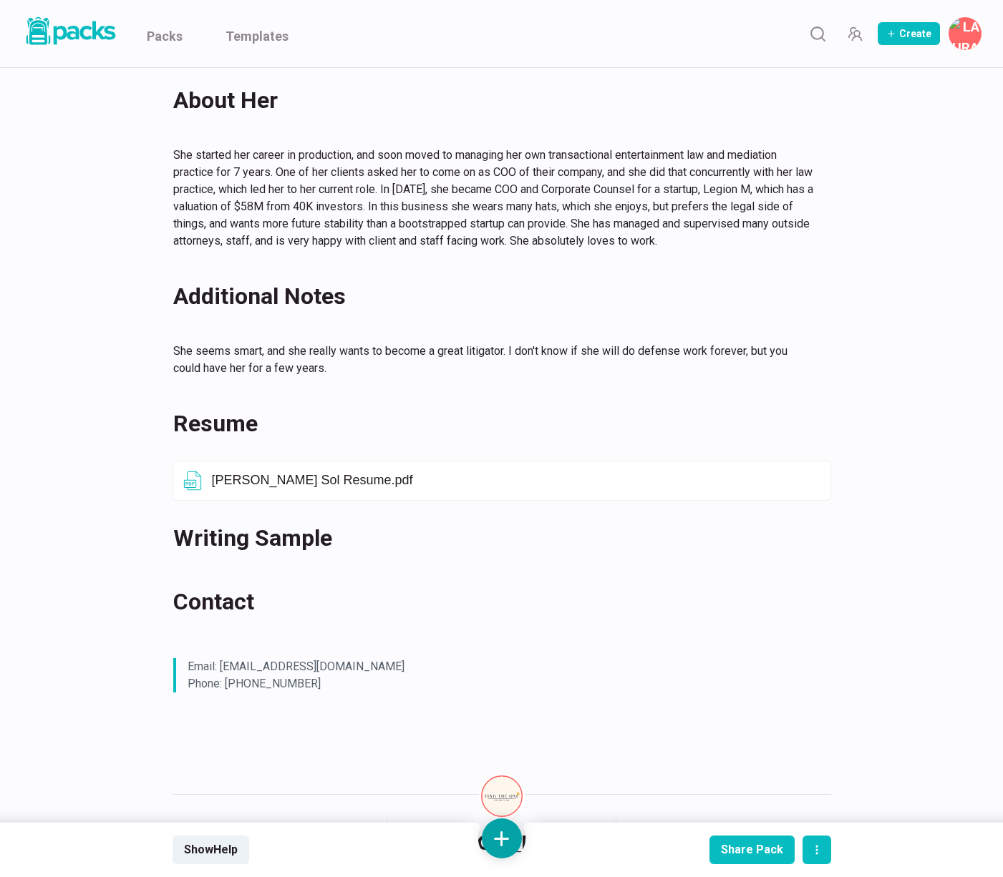
click at [509, 839] on button at bounding box center [502, 839] width 40 height 40
click at [510, 756] on button "Add files" at bounding box center [501, 759] width 127 height 35
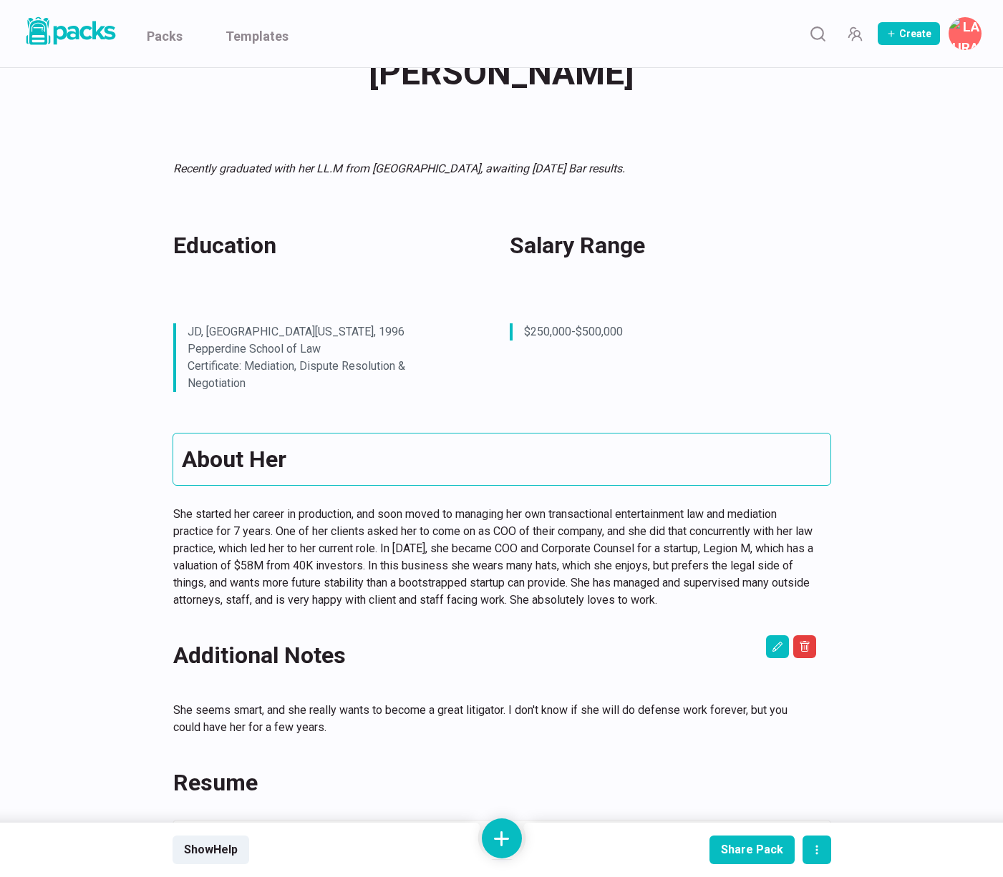
scroll to position [11, 0]
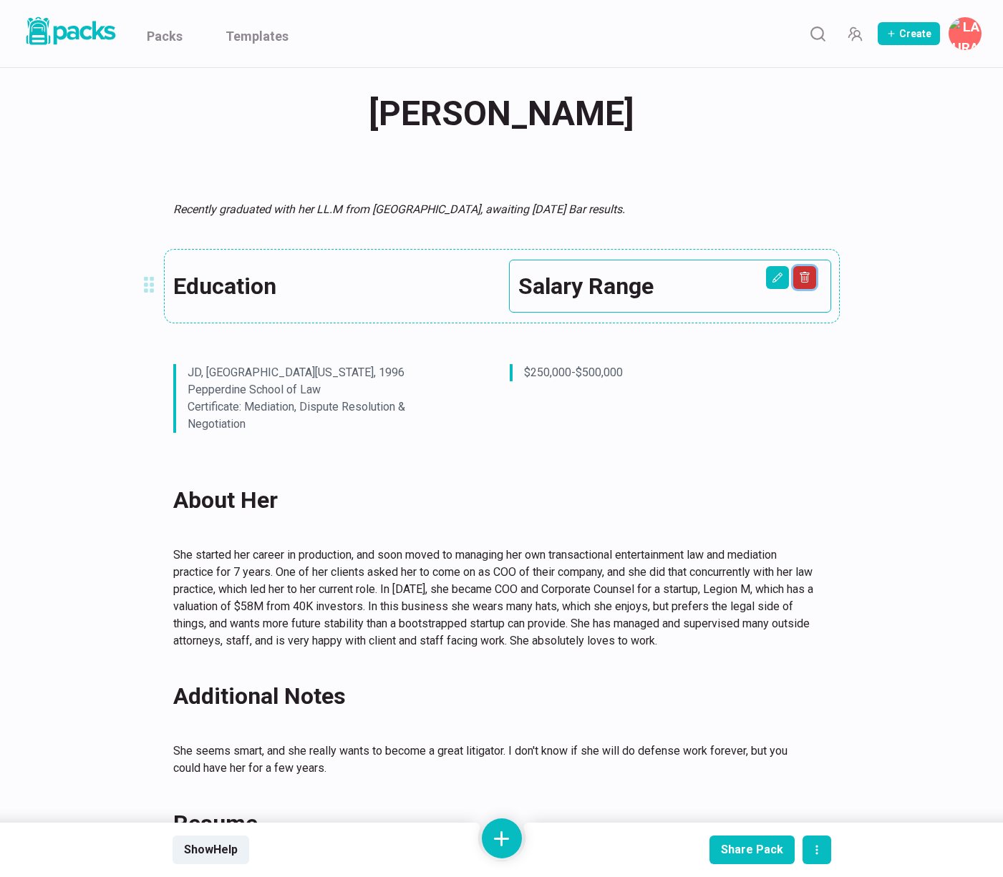
click at [797, 281] on button "Delete asset" at bounding box center [804, 277] width 23 height 23
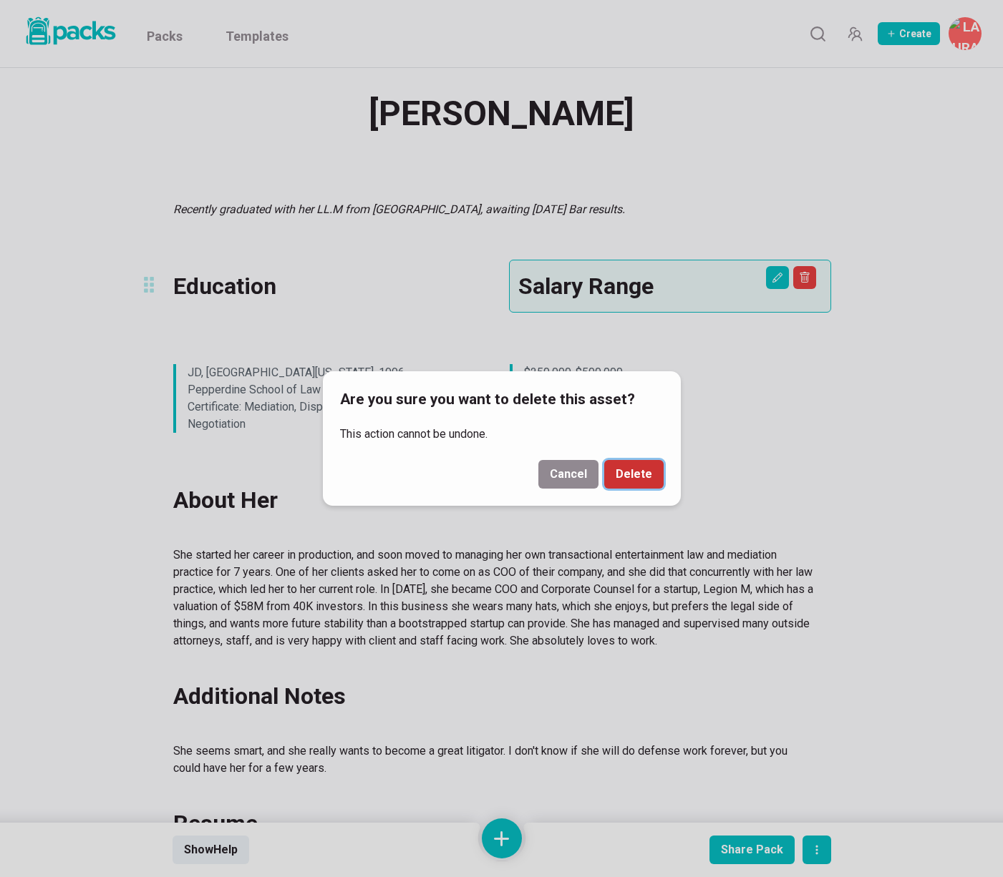
click at [631, 472] on button "Delete" at bounding box center [633, 474] width 59 height 29
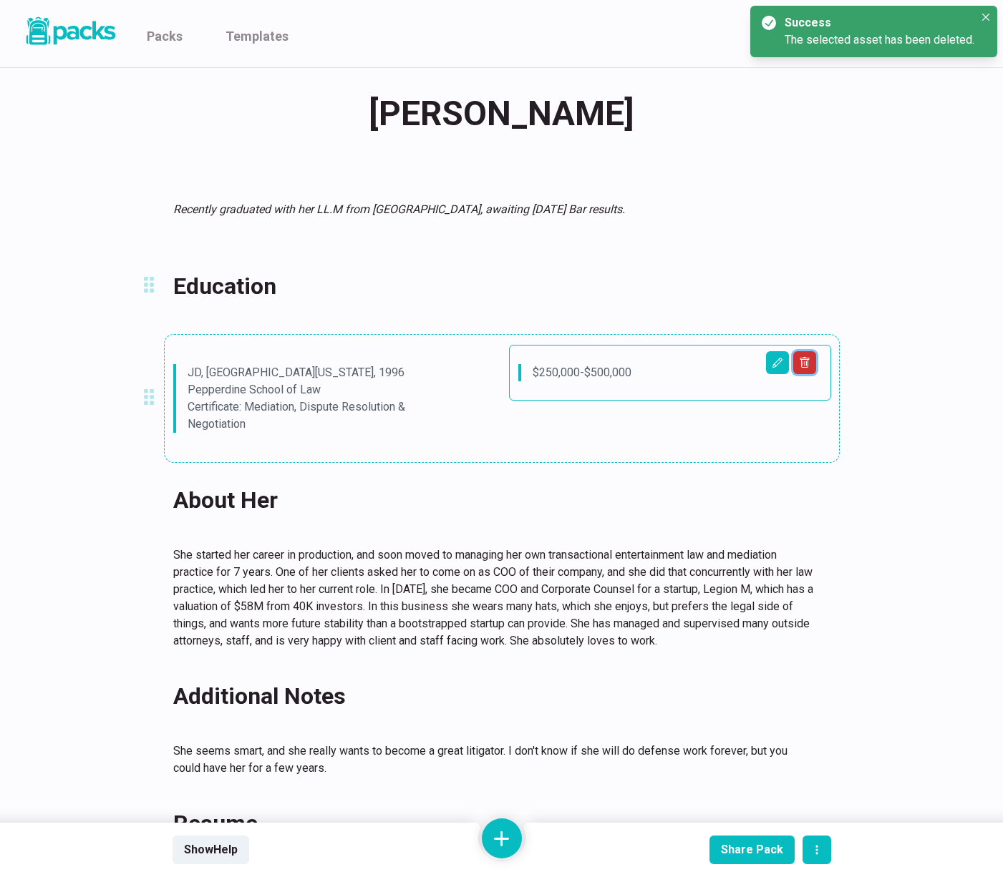
click at [809, 363] on icon "Delete asset" at bounding box center [804, 362] width 11 height 11
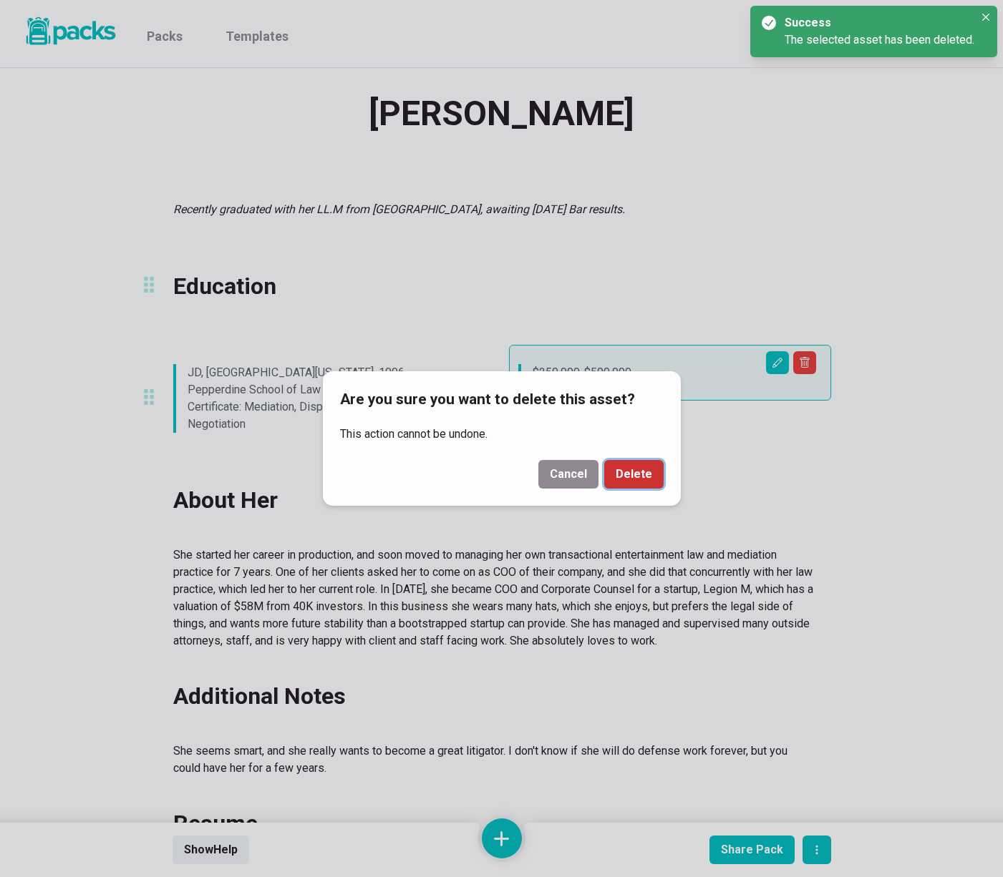
click at [645, 476] on button "Delete" at bounding box center [633, 474] width 59 height 29
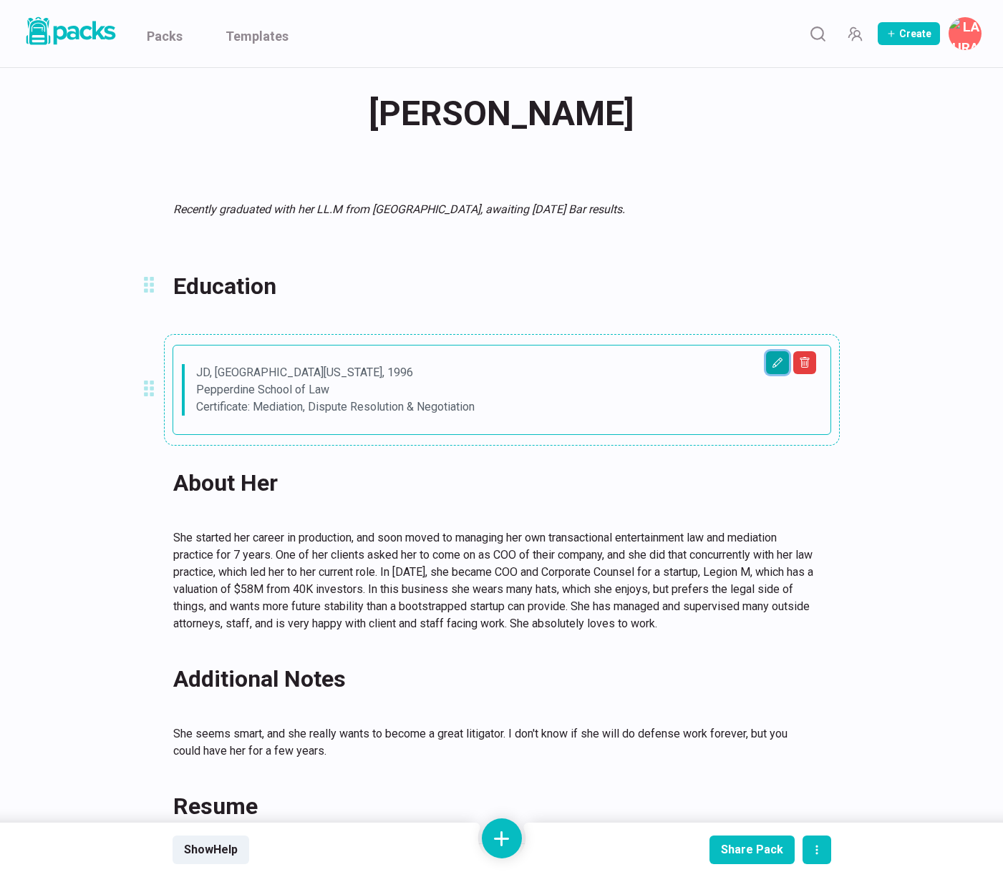
click at [774, 370] on button "Edit asset" at bounding box center [777, 362] width 23 height 23
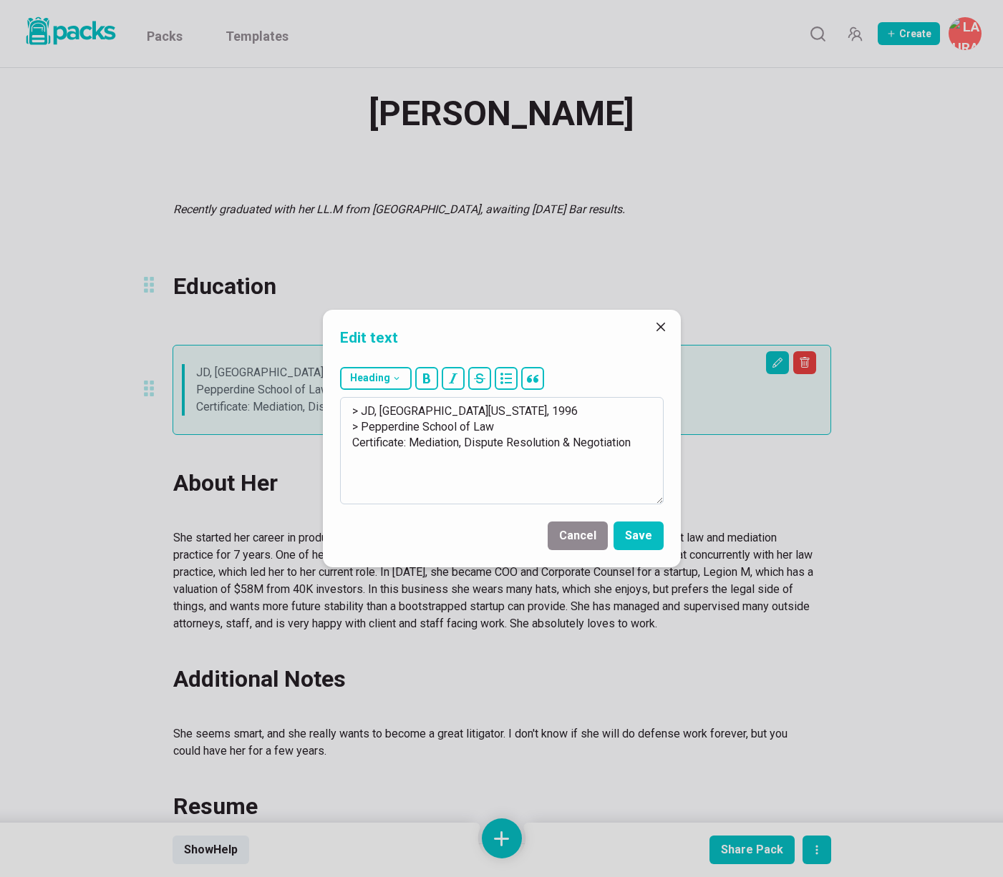
drag, startPoint x: 592, startPoint y: 467, endPoint x: 356, endPoint y: 397, distance: 246.2
click at [356, 397] on textarea "> JD, [GEOGRAPHIC_DATA][US_STATE], 1996 > Pepperdine School of Law Certificate:…" at bounding box center [501, 450] width 323 height 107
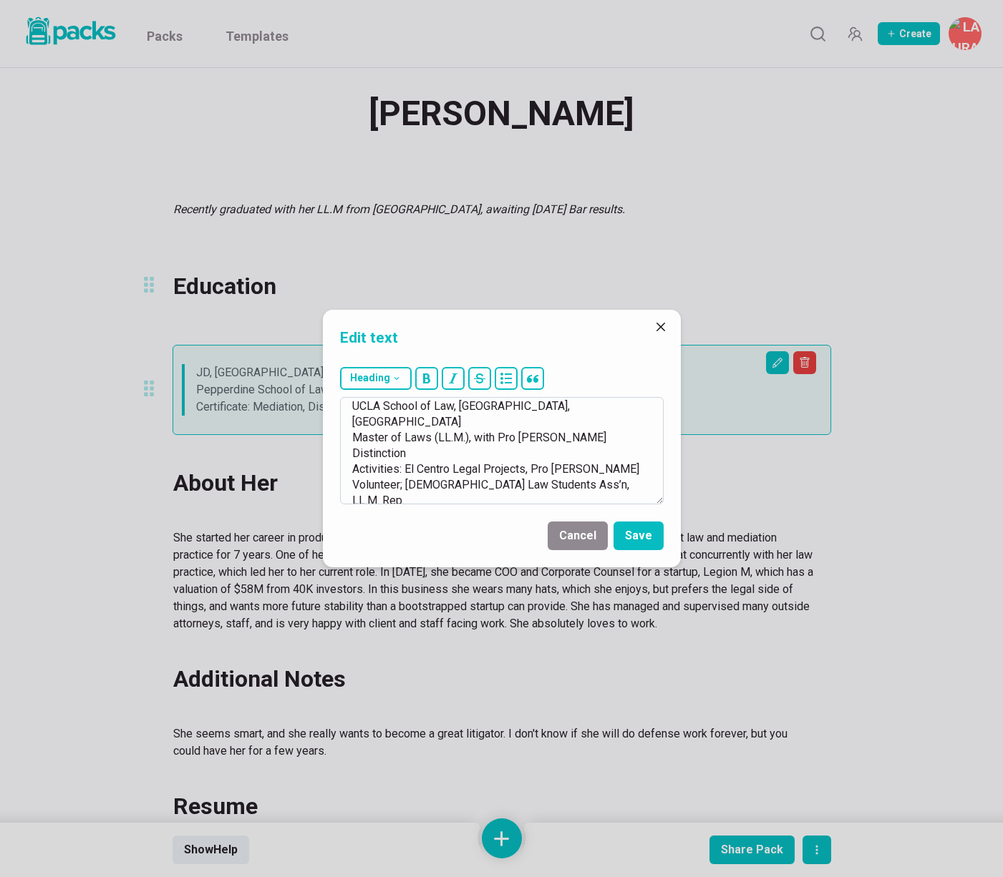
scroll to position [0, 0]
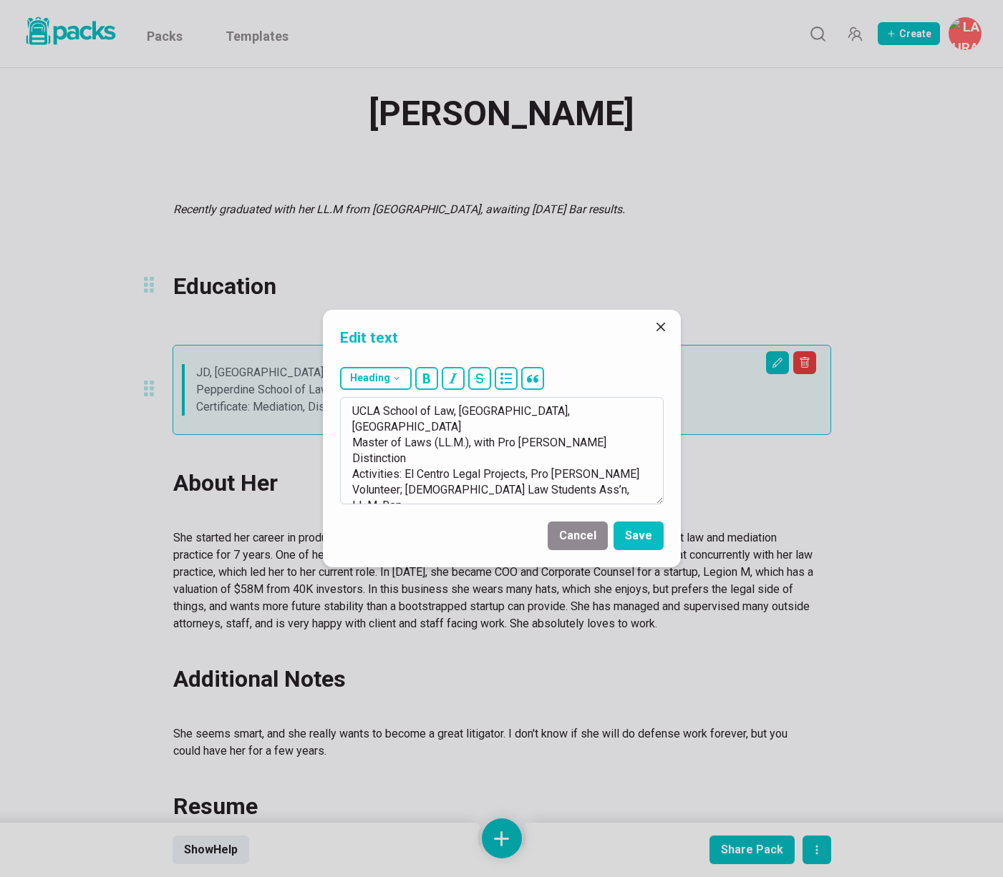
click at [347, 409] on textarea "UCLA School of Law, [GEOGRAPHIC_DATA], [GEOGRAPHIC_DATA] Master of Laws (LL.M.)…" at bounding box center [501, 450] width 323 height 107
drag, startPoint x: 490, startPoint y: 410, endPoint x: 558, endPoint y: 457, distance: 82.4
click at [558, 457] on textarea "LL.M, UCLA School of Law, [GEOGRAPHIC_DATA], [GEOGRAPHIC_DATA] Master of Laws (…" at bounding box center [501, 450] width 323 height 107
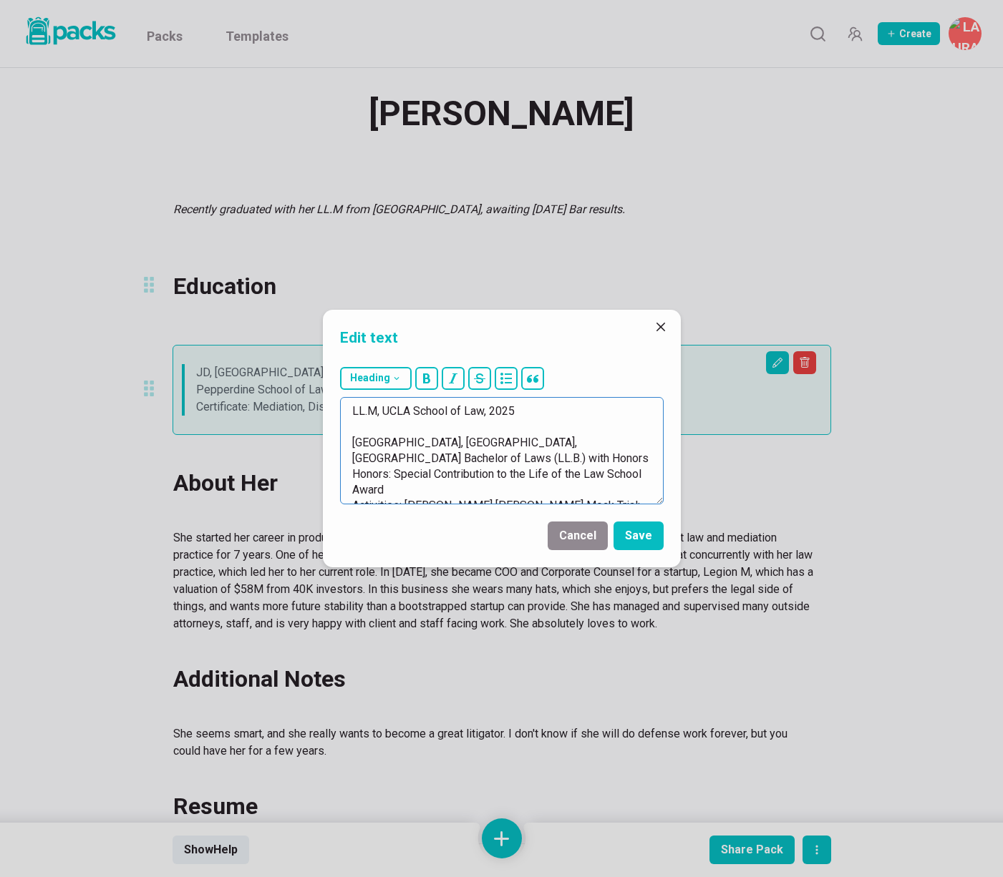
drag, startPoint x: 593, startPoint y: 443, endPoint x: 418, endPoint y: 460, distance: 175.5
click at [416, 460] on textarea "LL.M, UCLA School of Law, 2025 [GEOGRAPHIC_DATA], [GEOGRAPHIC_DATA], [GEOGRAPHI…" at bounding box center [501, 450] width 323 height 107
click at [352, 441] on textarea "LL.M, UCLA School of Law, 2025 [GEOGRAPHIC_DATA], [GEOGRAPHIC_DATA], [GEOGRAPHI…" at bounding box center [501, 450] width 323 height 107
paste textarea "Bachelor of Laws (LL.B.)"
drag, startPoint x: 589, startPoint y: 442, endPoint x: 464, endPoint y: 462, distance: 126.8
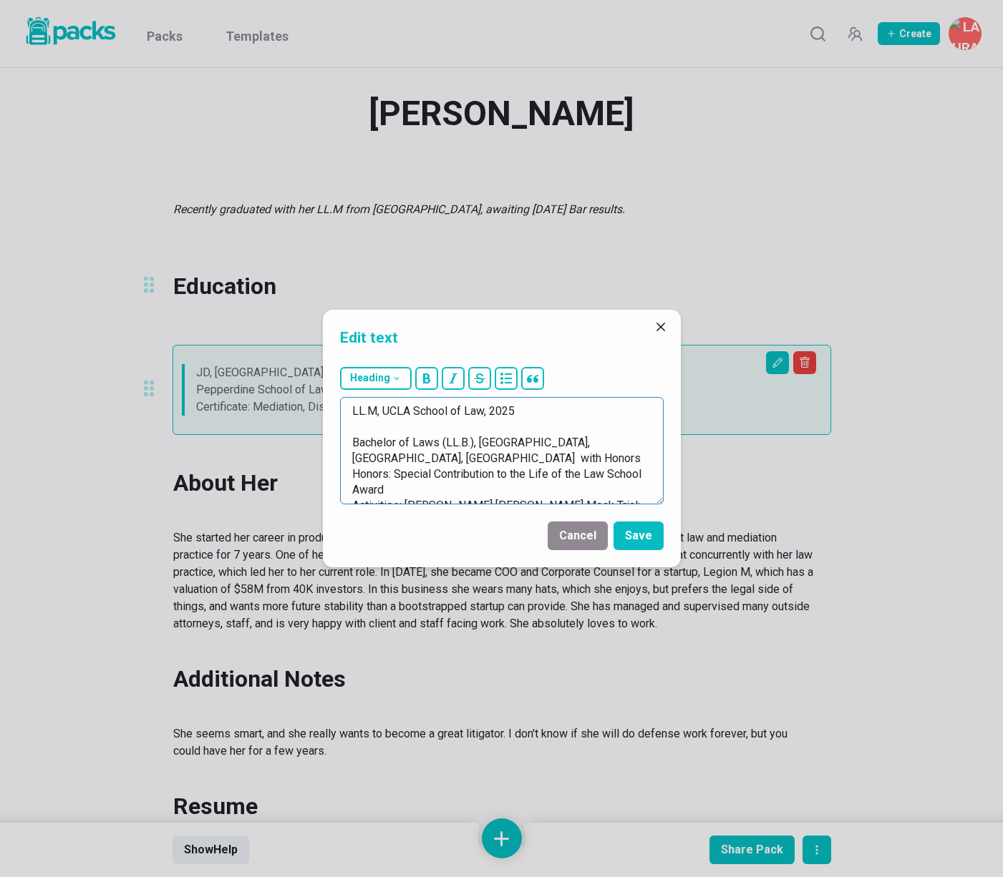
click at [464, 462] on textarea "LL.M, UCLA School of Law, 2025 Bachelor of Laws (LL.B.), [GEOGRAPHIC_DATA], [GE…" at bounding box center [501, 450] width 323 height 107
click at [412, 458] on textarea "LL.M, UCLA School of Law, 2025 Bachelor of Laws (LL.B.), [GEOGRAPHIC_DATA], (wi…" at bounding box center [501, 450] width 323 height 107
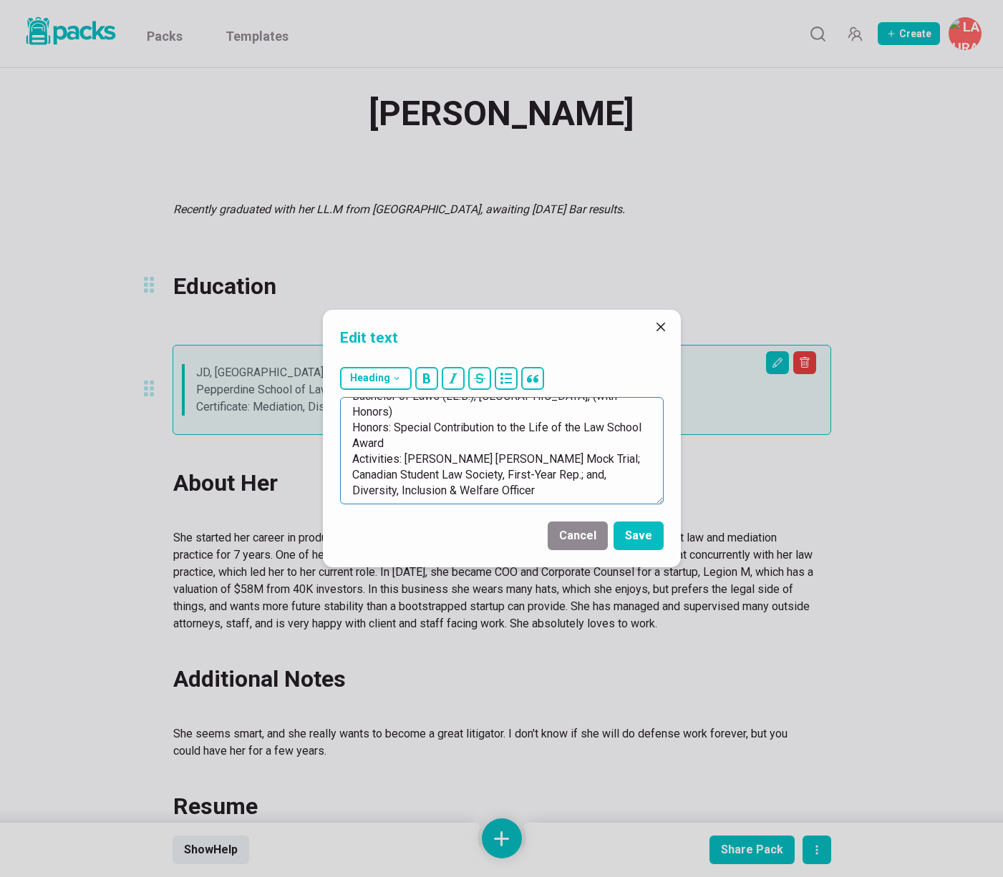
scroll to position [63, 0]
drag, startPoint x: 377, startPoint y: 421, endPoint x: 583, endPoint y: 492, distance: 218.2
click at [583, 492] on textarea "LL.M, UCLA School of Law, 2025 Bachelor of Laws (LL.B.), [GEOGRAPHIC_DATA], (wi…" at bounding box center [501, 450] width 323 height 107
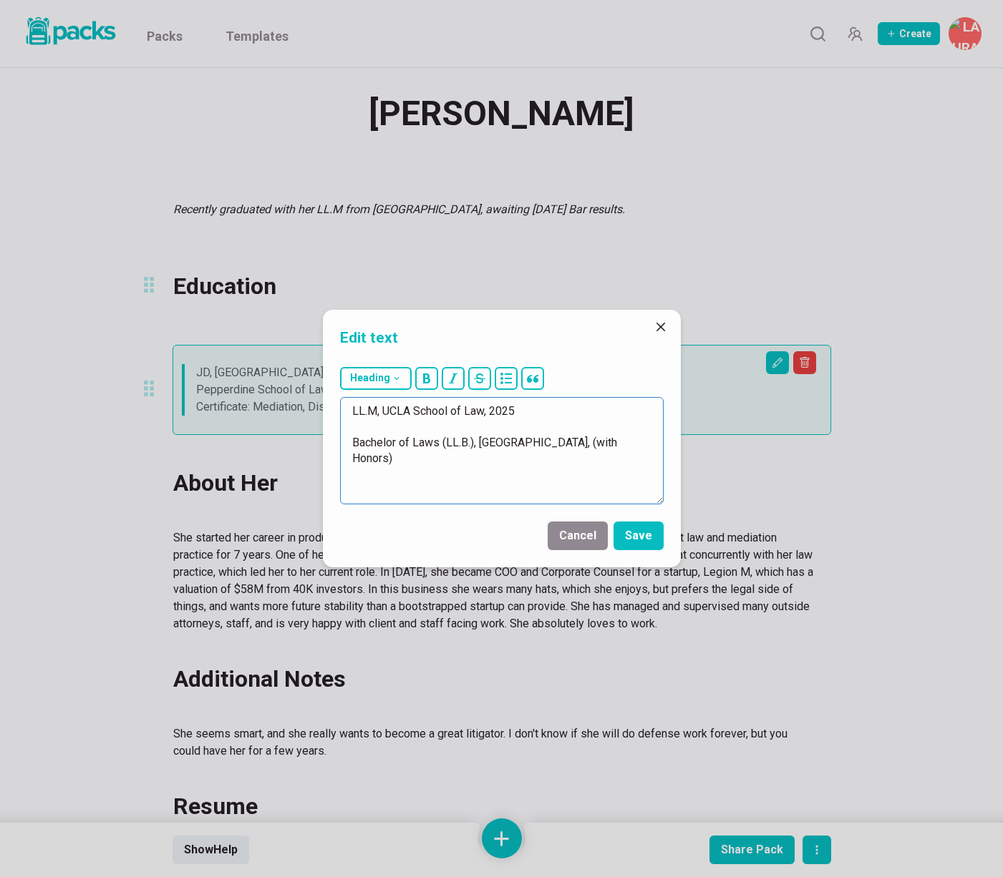
scroll to position [0, 0]
click at [429, 493] on textarea "LL.M, UCLA School of Law, 2025 Bachelor of Laws (LL.B.), [GEOGRAPHIC_DATA], (wi…" at bounding box center [501, 450] width 323 height 107
click at [406, 472] on textarea "LL.M, UCLA School of Law, 2025 Bachelor of Laws (LL.B.), [GEOGRAPHIC_DATA], (wi…" at bounding box center [501, 450] width 323 height 107
click at [348, 441] on textarea "LL.M, UCLA School of Law, 2025 Bachelor of Laws (LL.B.), [GEOGRAPHIC_DATA], (wi…" at bounding box center [501, 450] width 323 height 107
drag, startPoint x: 416, startPoint y: 469, endPoint x: 346, endPoint y: 411, distance: 90.5
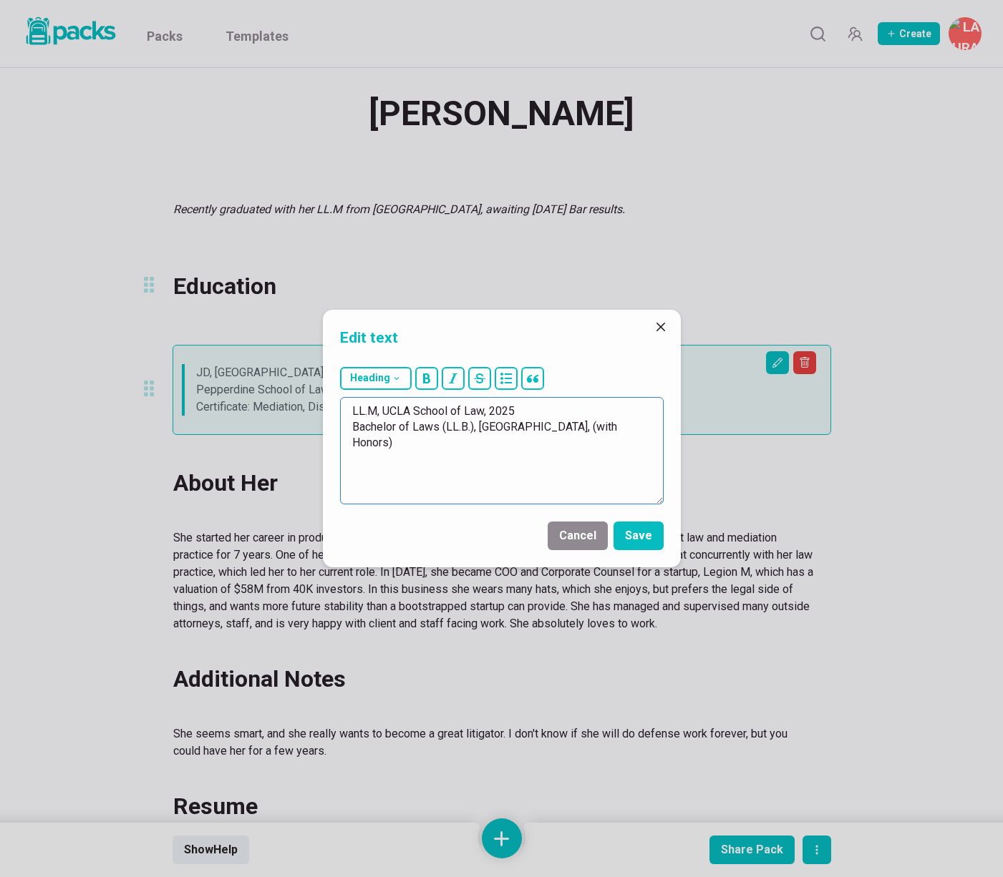
click at [346, 412] on textarea "LL.M, UCLA School of Law, 2025 Bachelor of Laws (LL.B.), [GEOGRAPHIC_DATA], (wi…" at bounding box center [501, 450] width 323 height 107
click at [512, 379] on button "bullet" at bounding box center [506, 378] width 23 height 23
drag, startPoint x: 480, startPoint y: 471, endPoint x: 494, endPoint y: 477, distance: 15.0
click at [480, 471] on textarea "- LL.M, UCLA School of Law, 2025 - Bachelor of Laws (LL.B.), [GEOGRAPHIC_DATA],…" at bounding box center [501, 450] width 323 height 107
type textarea "- LL.M, UCLA School of Law, 2025 - Bachelor of Laws (LL.B.), [GEOGRAPHIC_DATA],…"
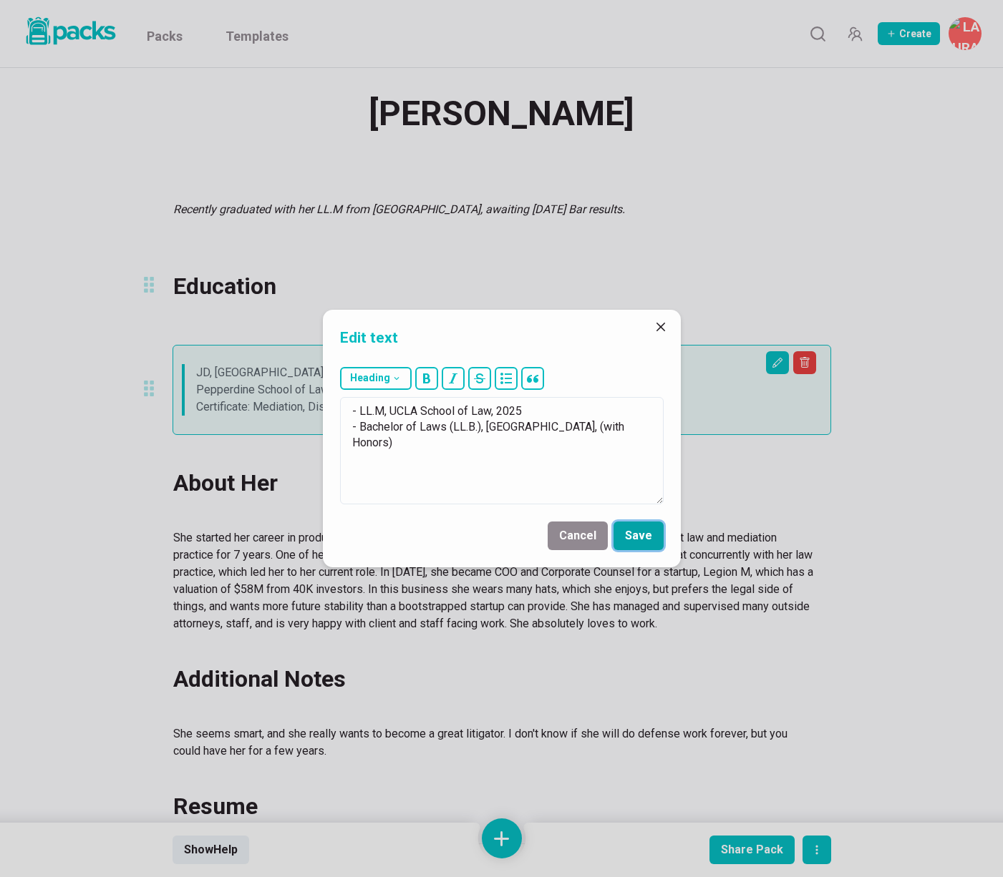
click at [640, 534] on button "Save" at bounding box center [638, 536] width 50 height 29
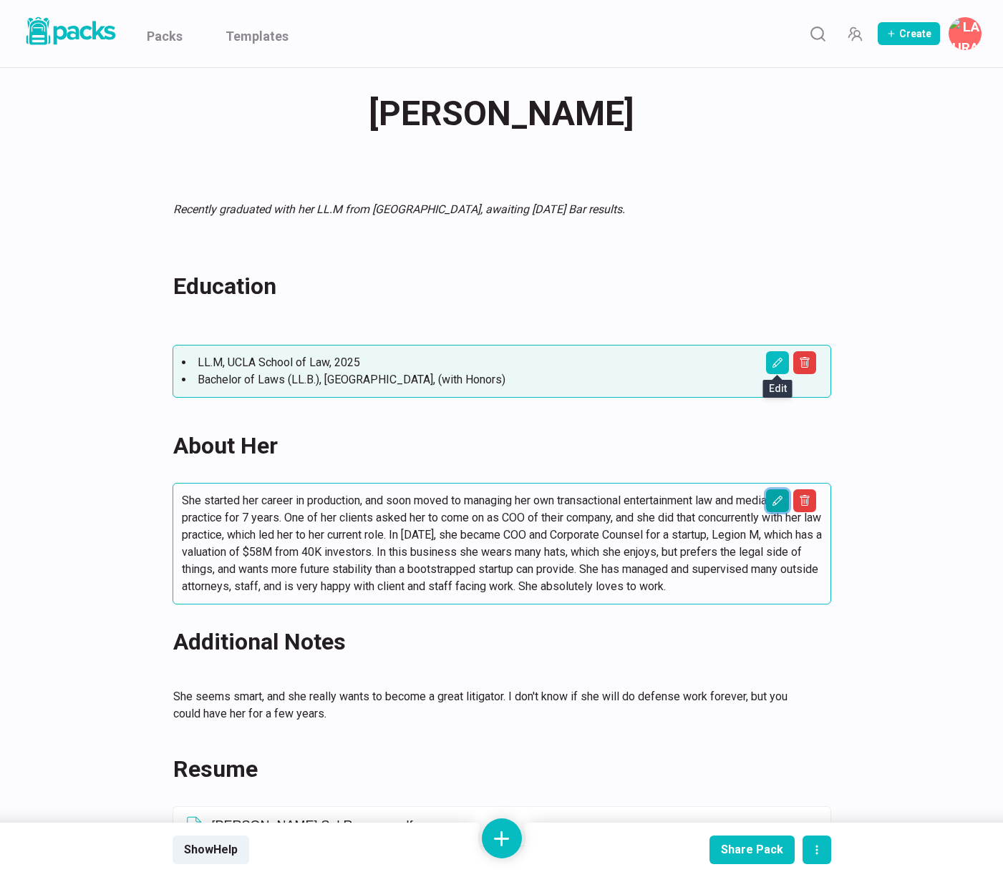
click at [786, 501] on button "Edit asset" at bounding box center [777, 500] width 23 height 23
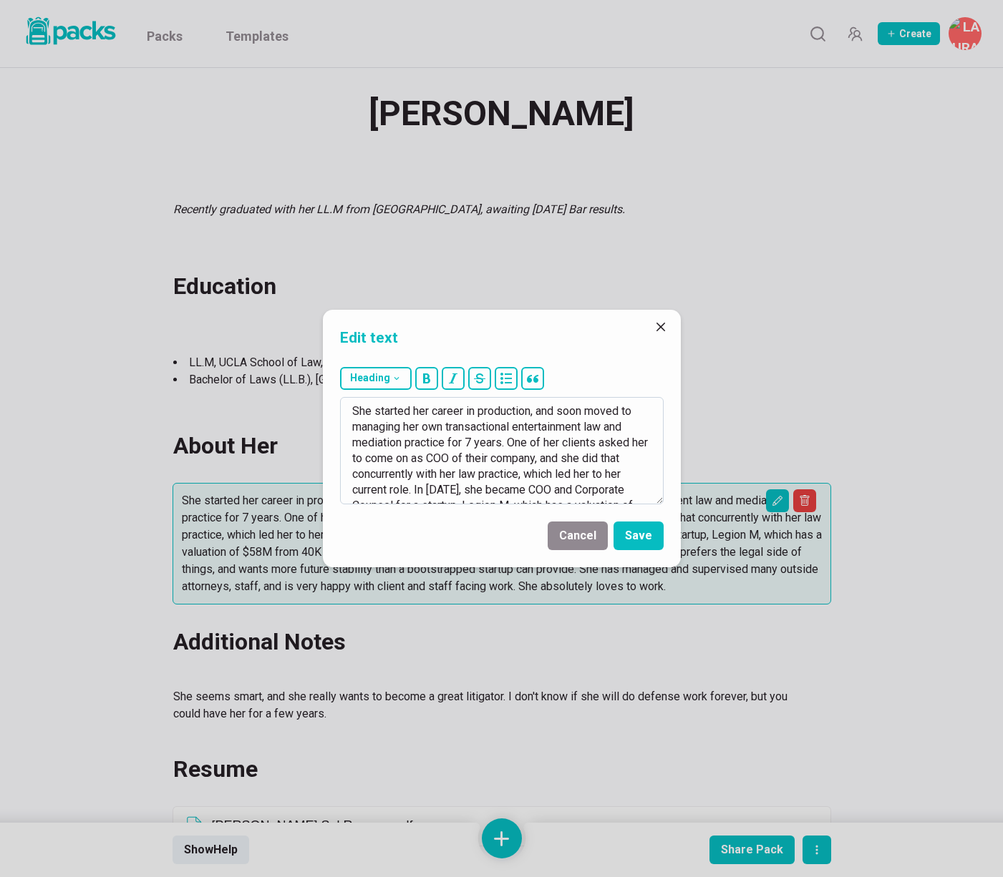
click at [481, 478] on textarea "She started her career in production, and soon moved to managing her own transa…" at bounding box center [501, 450] width 323 height 107
click at [385, 410] on textarea at bounding box center [501, 450] width 323 height 107
drag, startPoint x: 599, startPoint y: 410, endPoint x: 640, endPoint y: 408, distance: 40.8
click at [640, 408] on textarea at bounding box center [501, 450] width 323 height 107
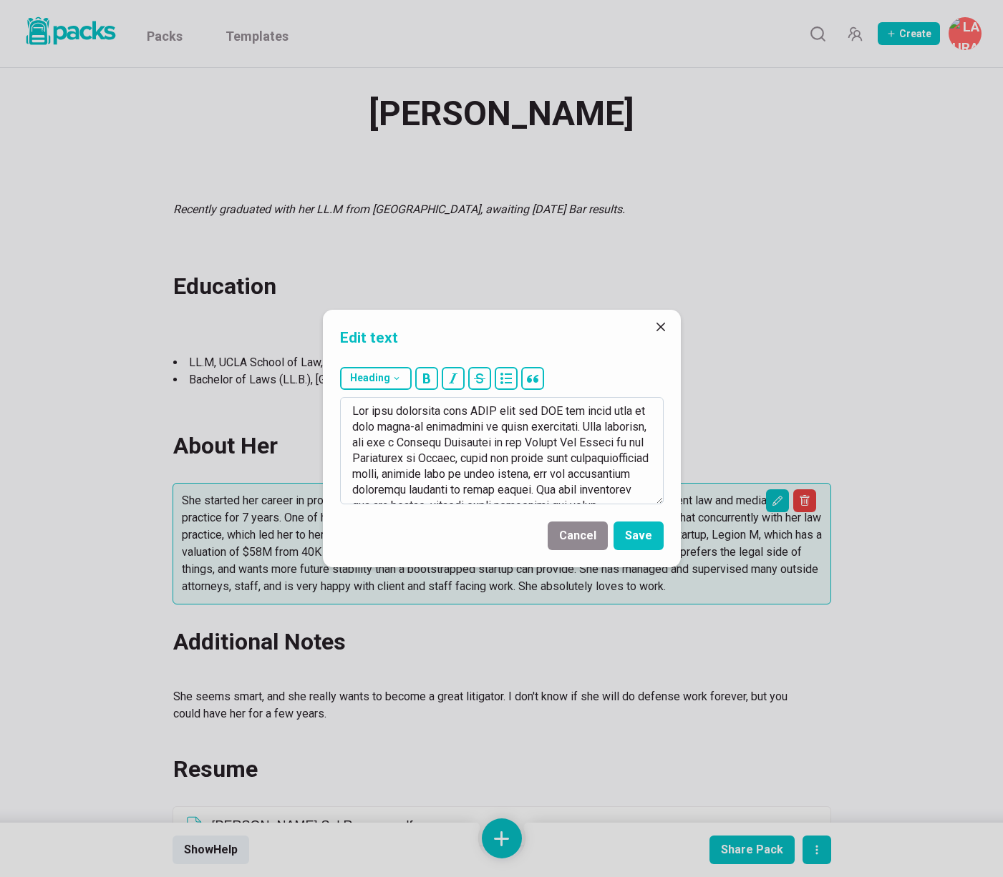
drag, startPoint x: 575, startPoint y: 410, endPoint x: 575, endPoint y: 422, distance: 11.5
click at [575, 422] on textarea at bounding box center [501, 450] width 323 height 107
drag, startPoint x: 479, startPoint y: 425, endPoint x: 508, endPoint y: 422, distance: 29.6
click at [508, 422] on textarea at bounding box center [501, 450] width 323 height 107
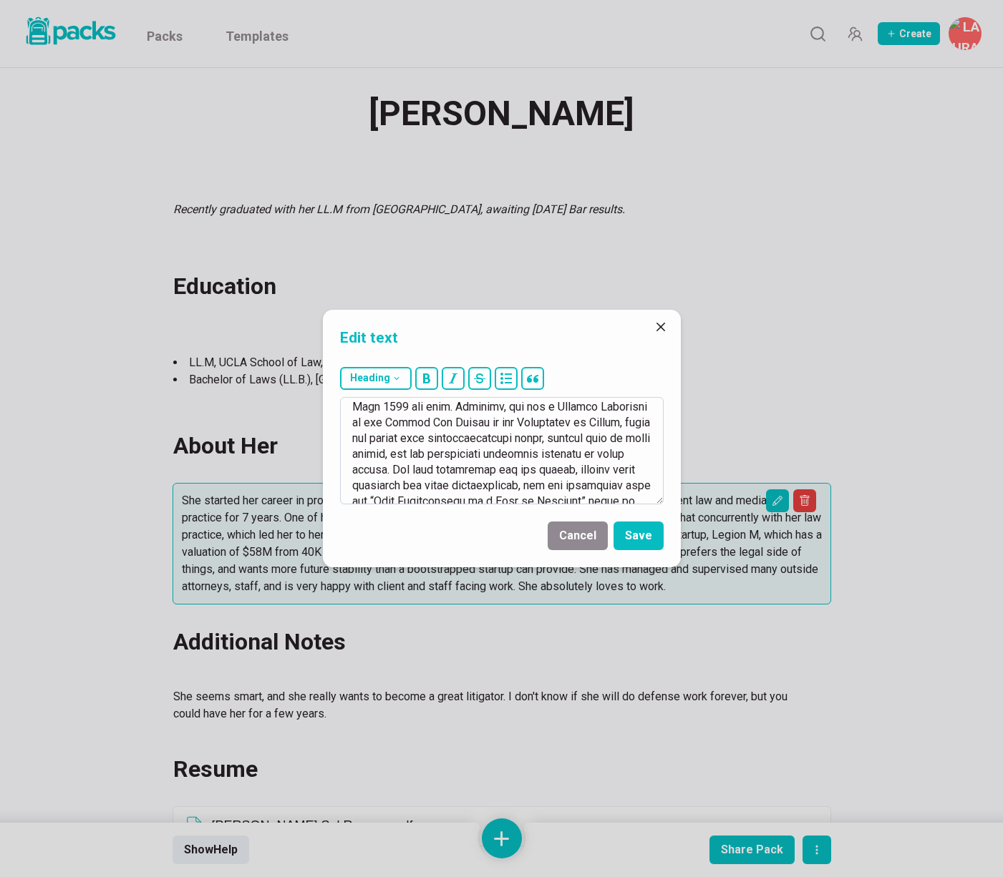
click at [561, 457] on textarea at bounding box center [501, 450] width 323 height 107
click at [566, 452] on textarea at bounding box center [501, 450] width 323 height 107
drag, startPoint x: 634, startPoint y: 441, endPoint x: 526, endPoint y: 467, distance: 111.1
click at [526, 467] on textarea at bounding box center [501, 450] width 323 height 107
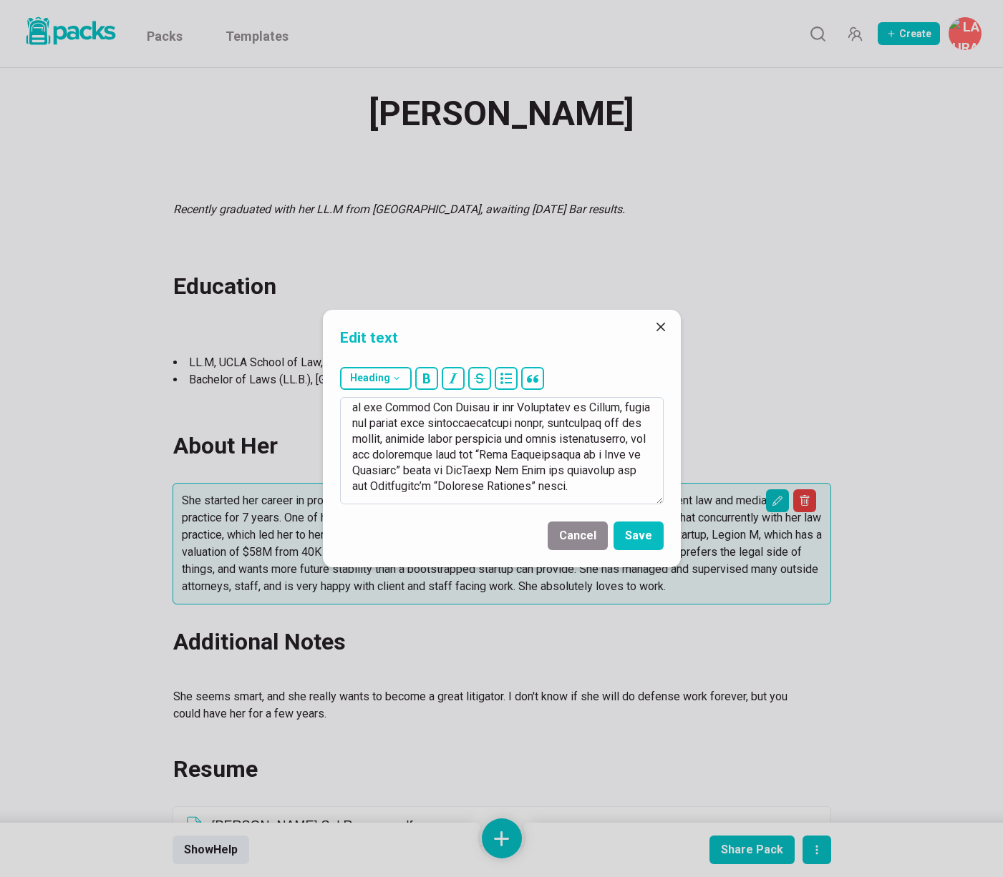
scroll to position [52, 0]
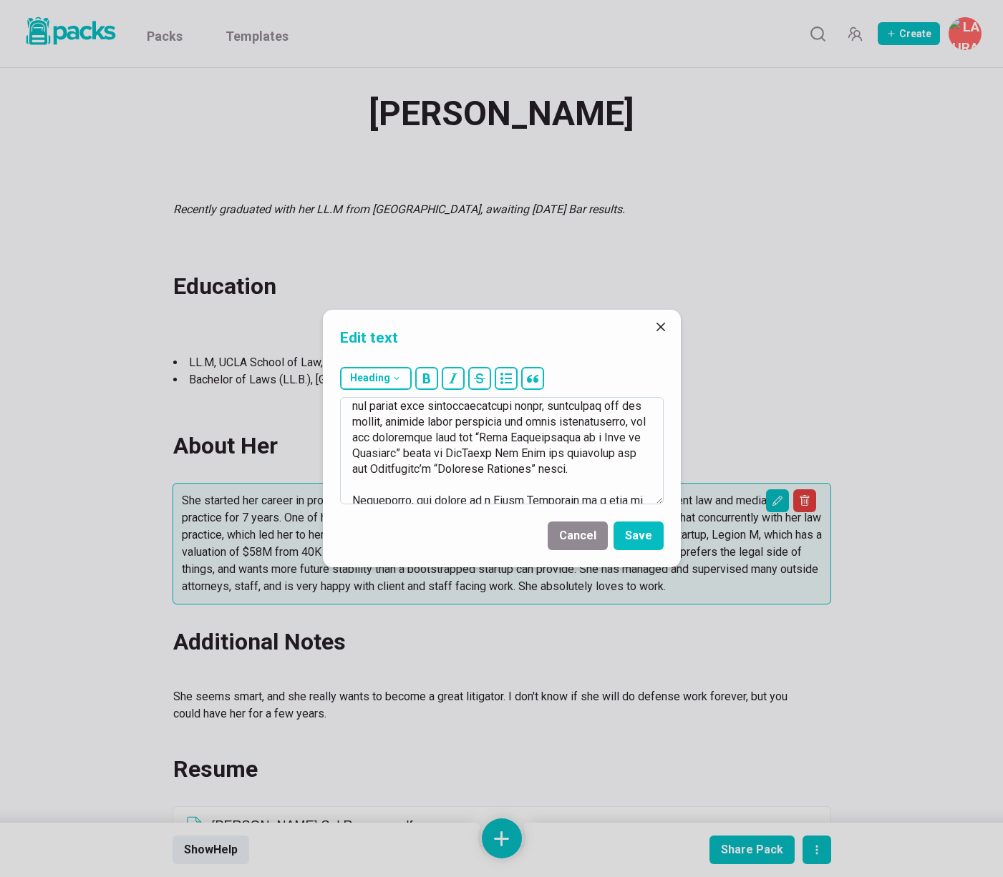
drag, startPoint x: 454, startPoint y: 437, endPoint x: 479, endPoint y: 479, distance: 49.1
click at [479, 479] on textarea at bounding box center [501, 450] width 323 height 107
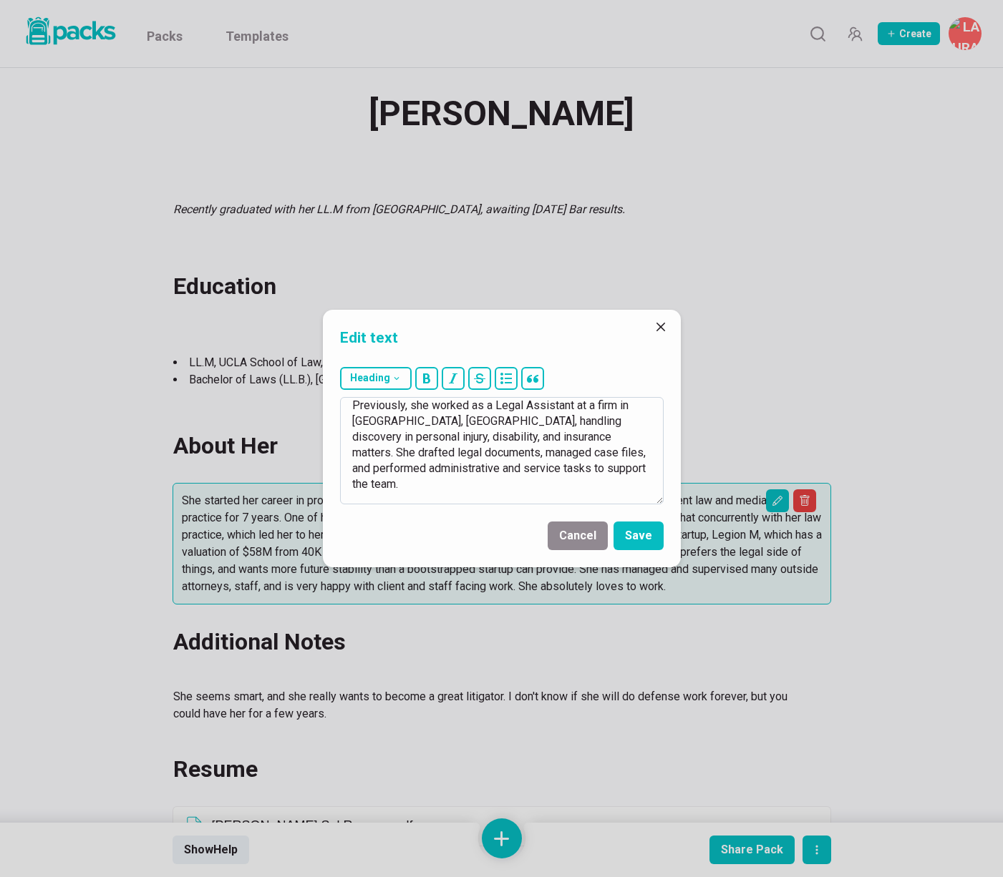
scroll to position [120, 0]
click at [560, 448] on textarea "She just graduated from [GEOGRAPHIC_DATA] with her LLM, and sat for the [DATE] …" at bounding box center [501, 450] width 323 height 107
drag, startPoint x: 542, startPoint y: 449, endPoint x: 633, endPoint y: 463, distance: 92.6
click at [633, 463] on textarea "She just graduated from [GEOGRAPHIC_DATA] with her LLM, and sat for the [DATE] …" at bounding box center [501, 450] width 323 height 107
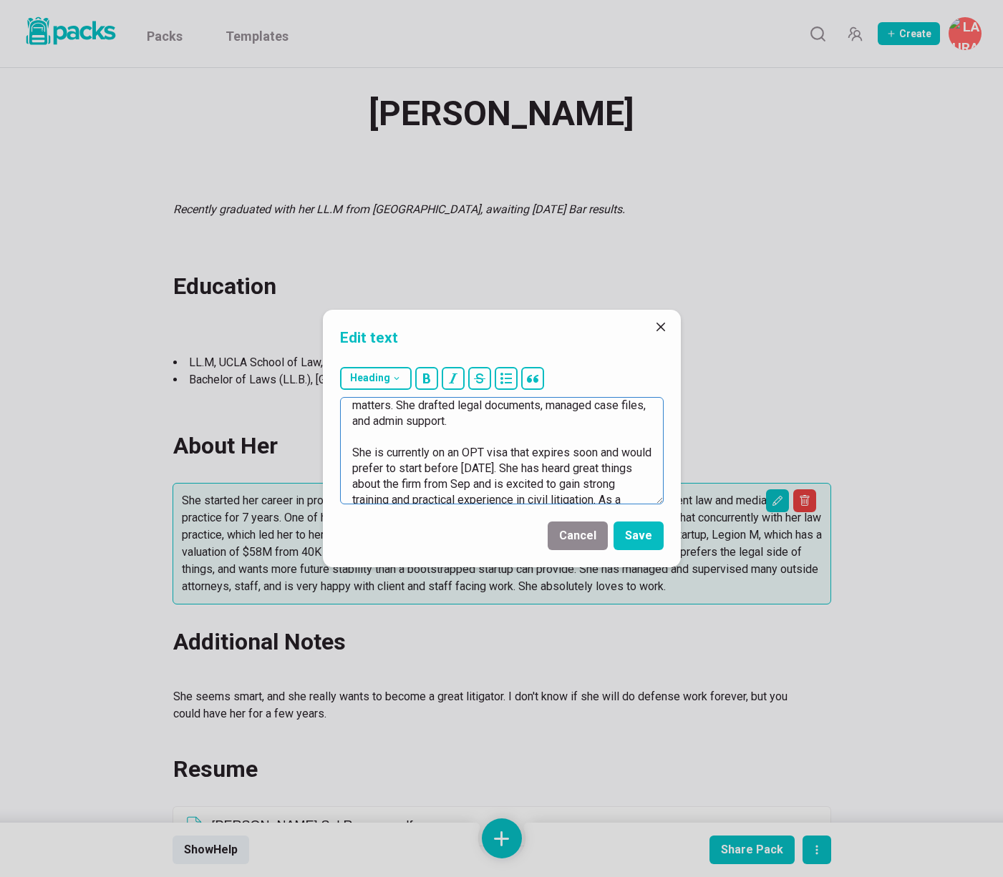
scroll to position [165, 0]
drag, startPoint x: 626, startPoint y: 467, endPoint x: 383, endPoint y: 481, distance: 243.7
click at [383, 481] on textarea "She just graduated from [GEOGRAPHIC_DATA] with her LLM, and sat for the [DATE] …" at bounding box center [501, 450] width 323 height 107
click at [508, 479] on textarea "She just graduated from [GEOGRAPHIC_DATA] with her LLM, and sat for the [DATE] …" at bounding box center [501, 450] width 323 height 107
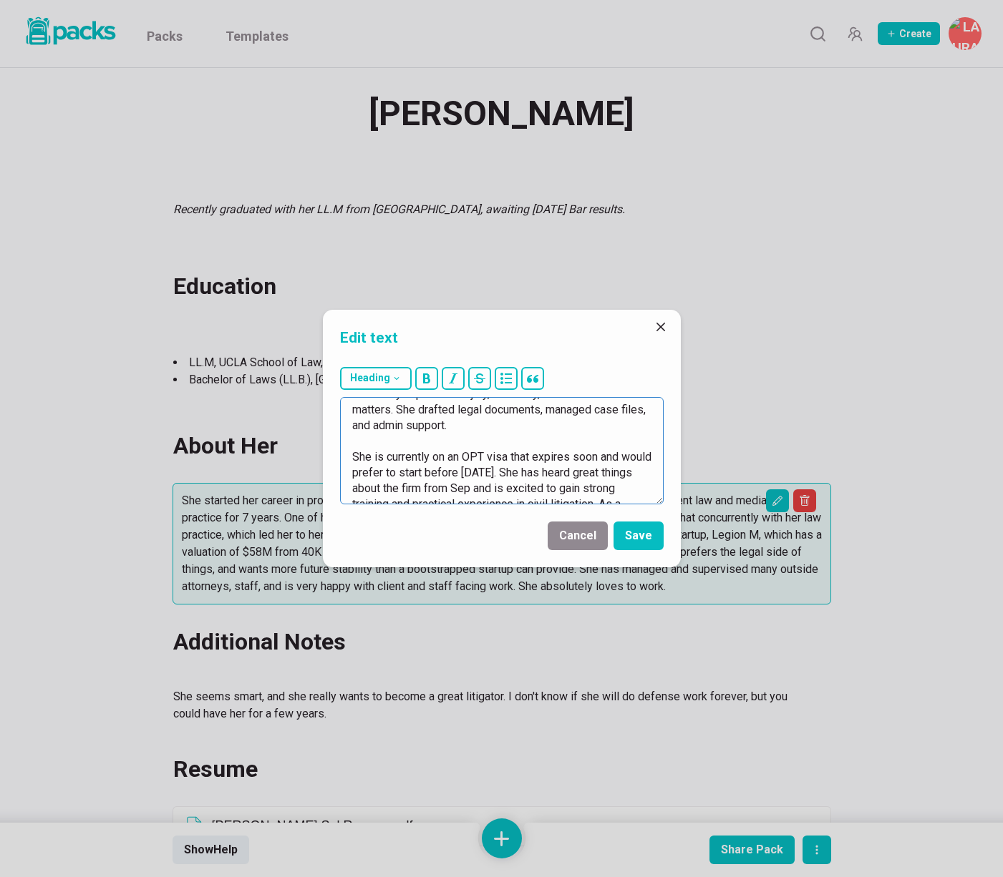
drag, startPoint x: 648, startPoint y: 474, endPoint x: 496, endPoint y: 489, distance: 153.2
click at [497, 489] on textarea "She just graduated from [GEOGRAPHIC_DATA] with her LLM, and sat for the [DATE] …" at bounding box center [501, 450] width 323 height 107
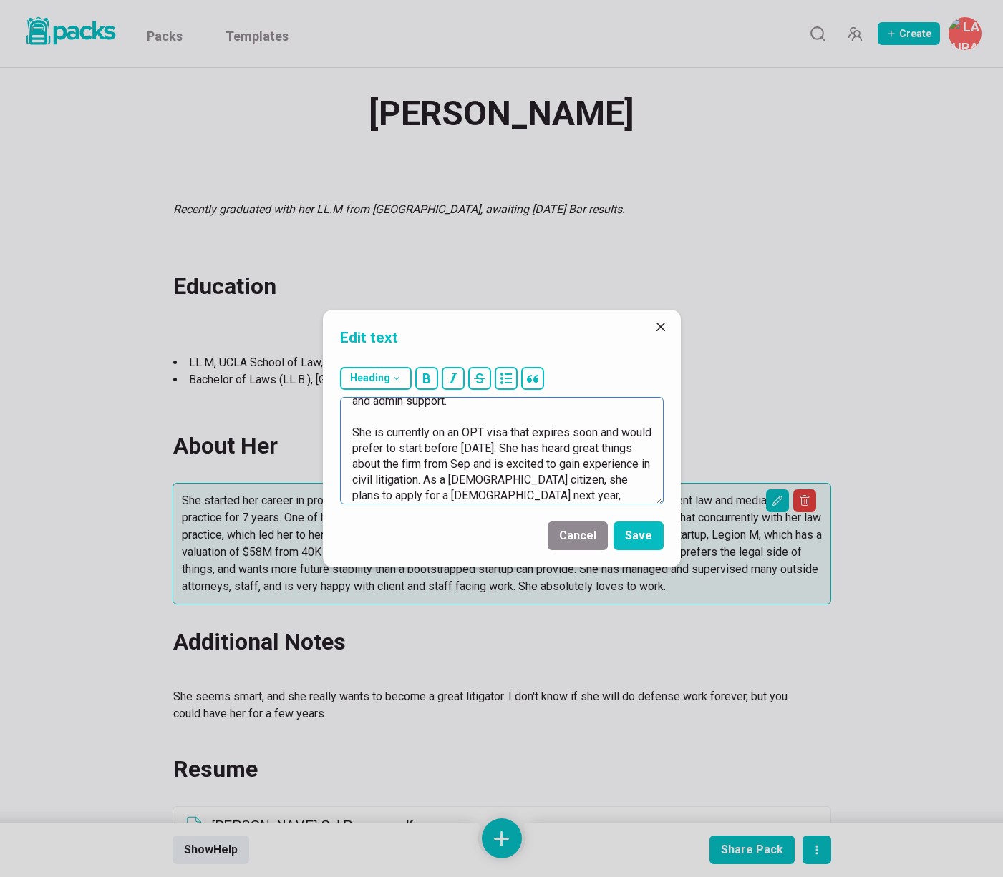
click at [495, 462] on textarea "She just graduated from [GEOGRAPHIC_DATA] with her LLM, and sat for the [DATE] …" at bounding box center [501, 450] width 323 height 107
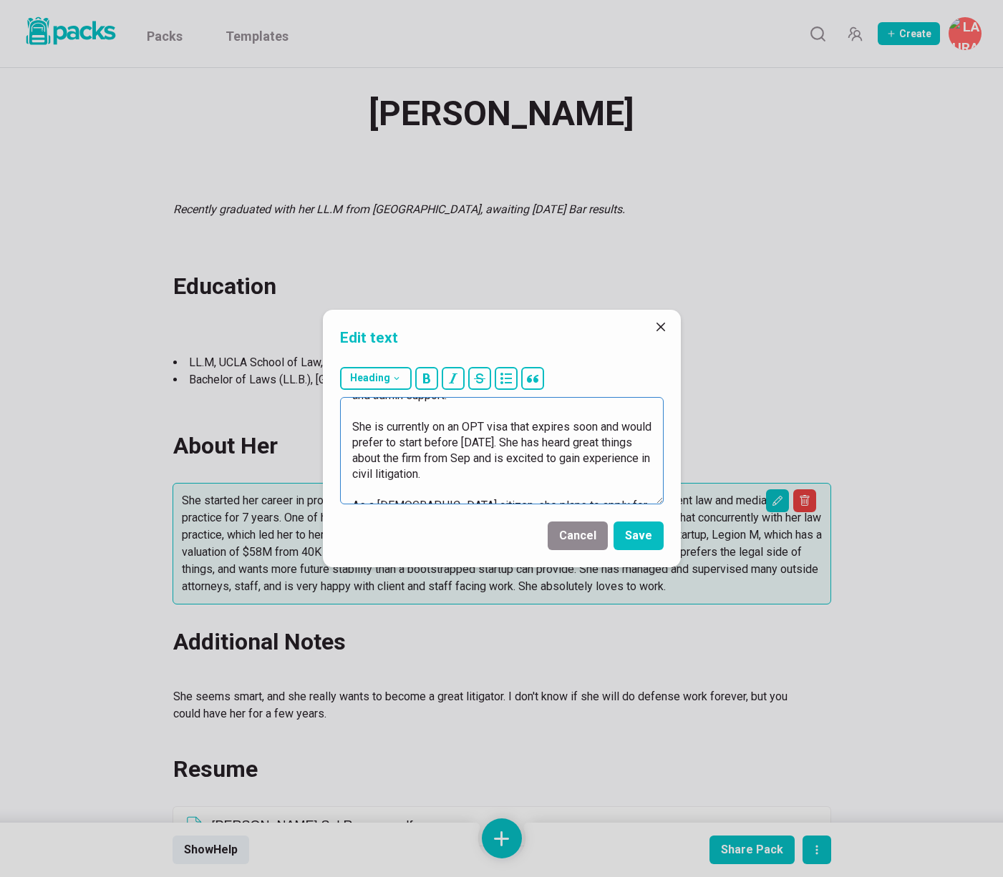
scroll to position [205, 0]
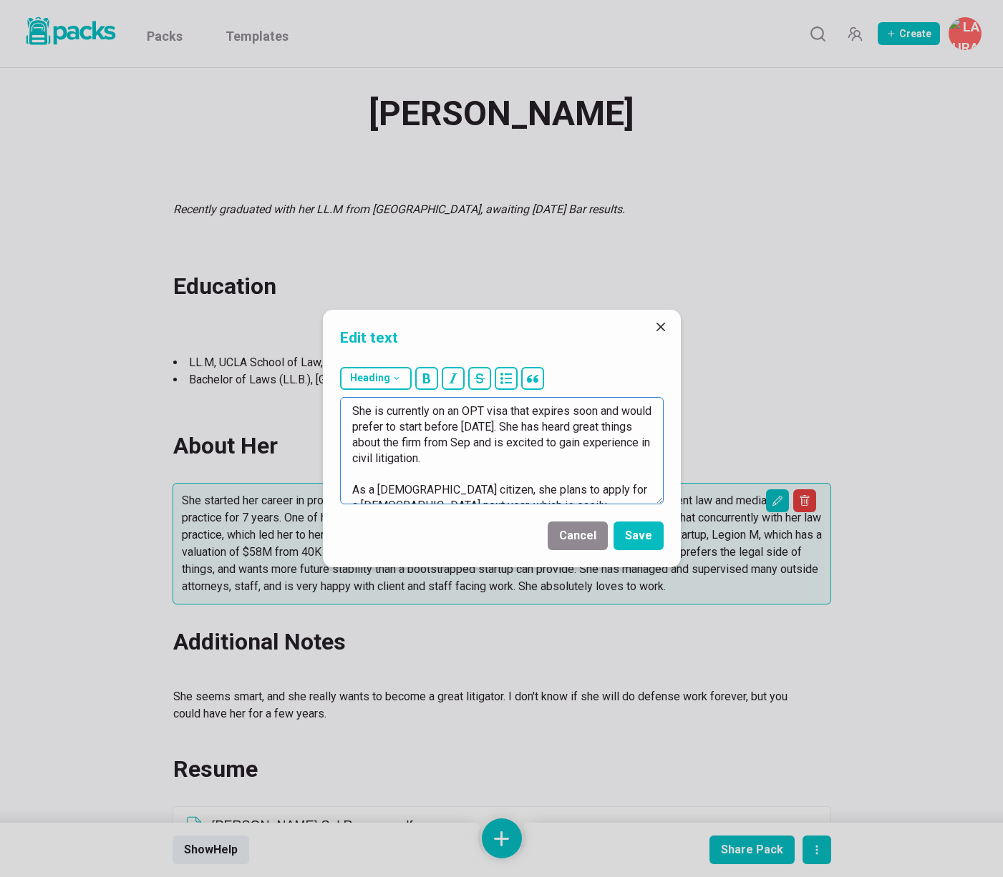
click at [356, 474] on textarea "She just graduated from [GEOGRAPHIC_DATA] with her LLM, and sat for the [DATE] …" at bounding box center [501, 450] width 323 height 107
click at [492, 477] on textarea "She just graduated from [GEOGRAPHIC_DATA] with her LLM, and sat for the [DATE] …" at bounding box center [501, 450] width 323 height 107
click at [558, 491] on textarea "She just graduated from [GEOGRAPHIC_DATA] with her LLM, and sat for the [DATE] …" at bounding box center [501, 450] width 323 height 107
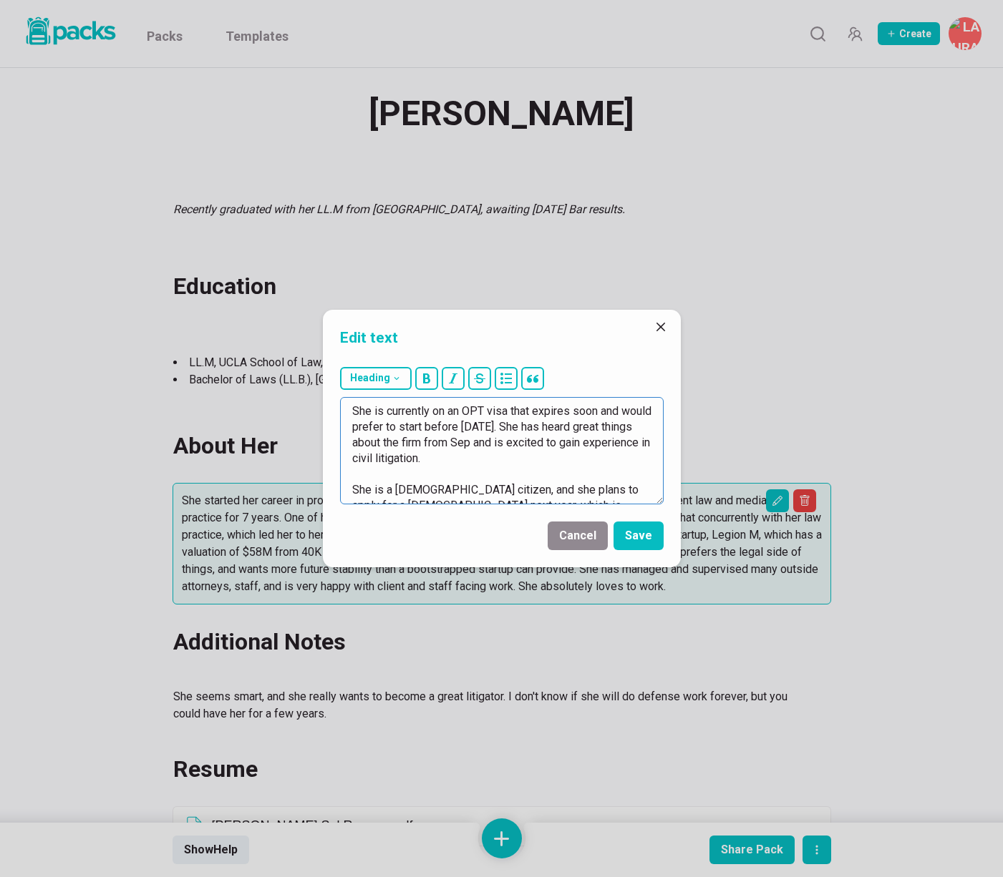
click at [557, 492] on textarea "She just graduated from [GEOGRAPHIC_DATA] with her LLM, and sat for the [DATE] …" at bounding box center [501, 450] width 323 height 107
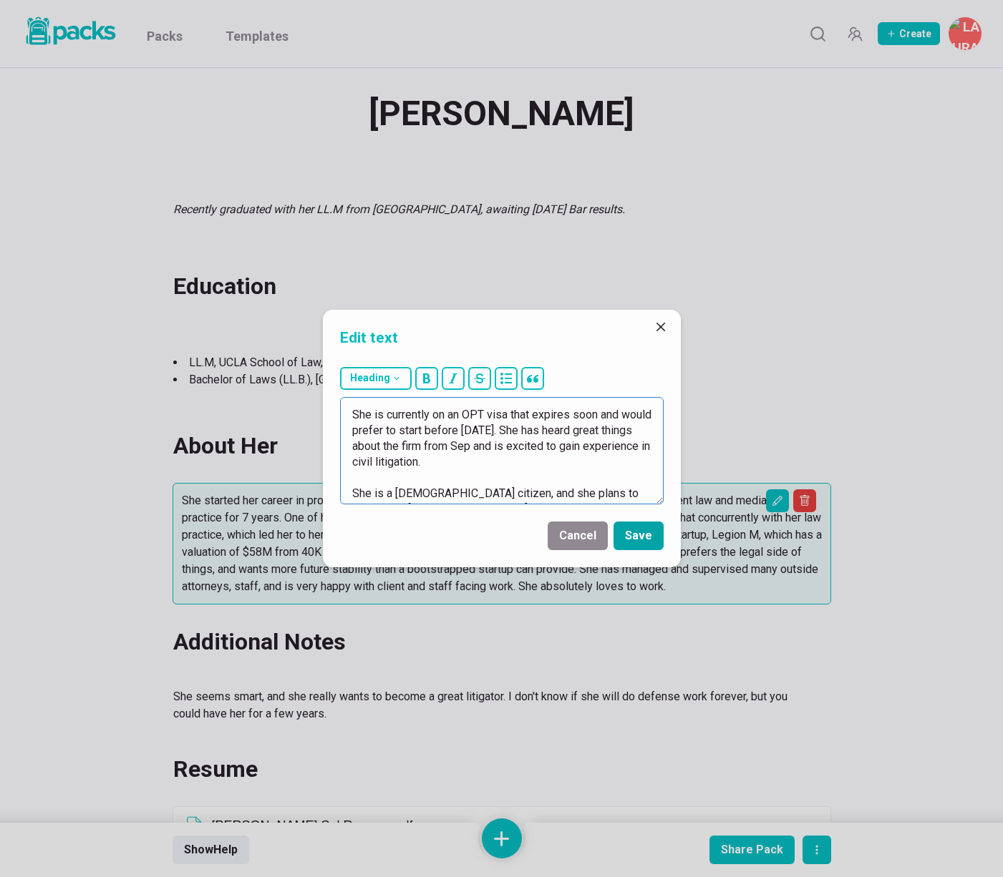
type textarea "She just graduated from [GEOGRAPHIC_DATA] with her LLM, and sat for the [DATE] …"
click at [645, 538] on button "Save" at bounding box center [638, 536] width 50 height 29
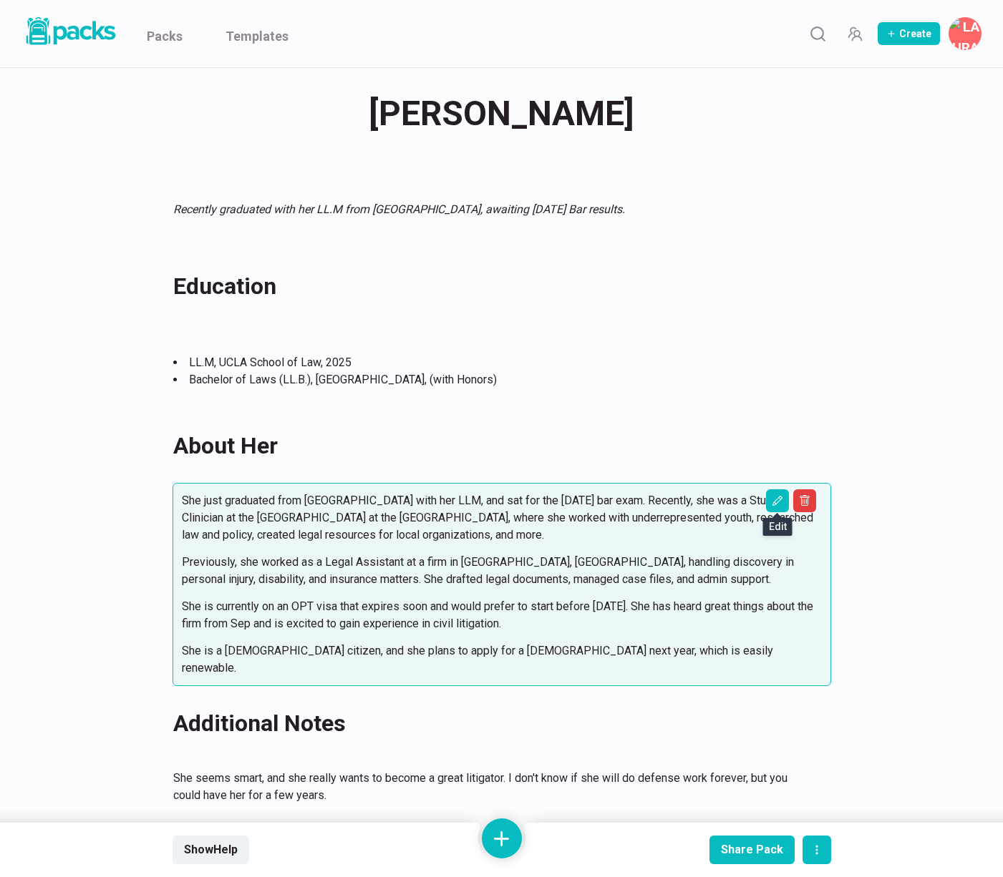
click at [922, 396] on div "[PERSON_NAME] Sol [PERSON_NAME] Sol Recently graduated with her LL.M from [GEOG…" at bounding box center [501, 734] width 1003 height 1355
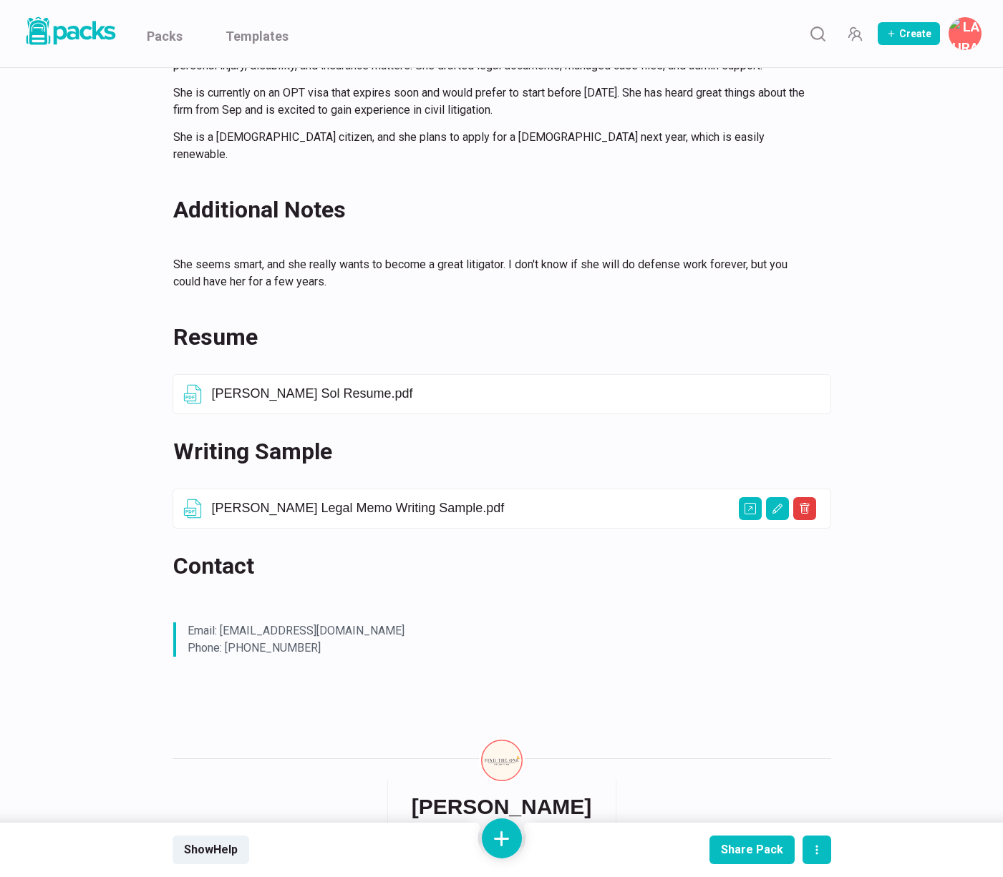
scroll to position [528, 0]
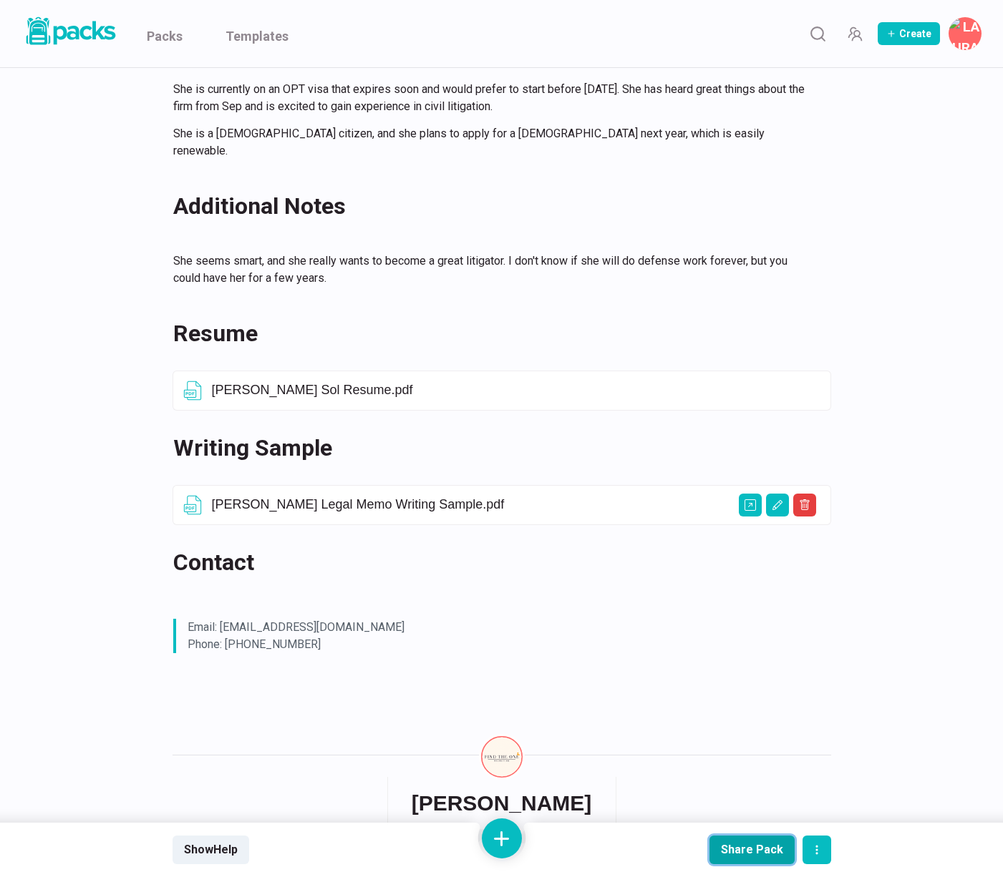
click at [769, 849] on div "Share Pack" at bounding box center [752, 850] width 62 height 14
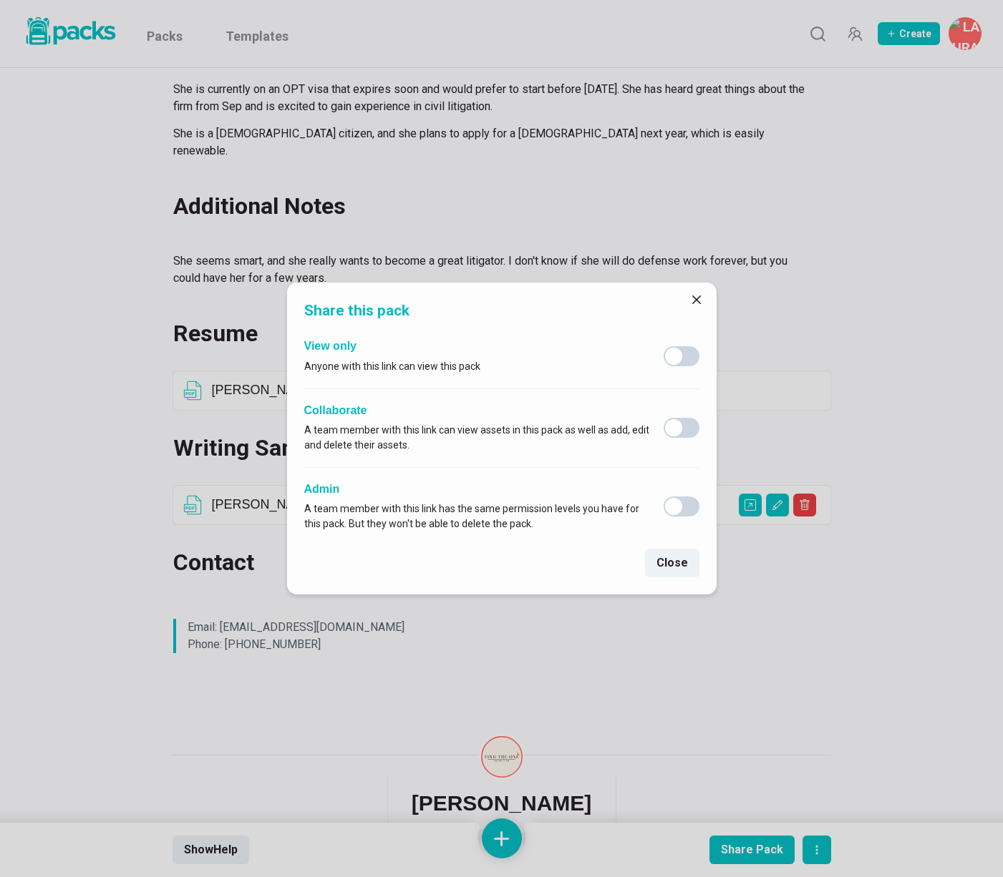
click at [673, 354] on span at bounding box center [673, 356] width 17 height 17
click at [663, 346] on input "checkbox" at bounding box center [663, 346] width 1 height 1
checkbox input "true"
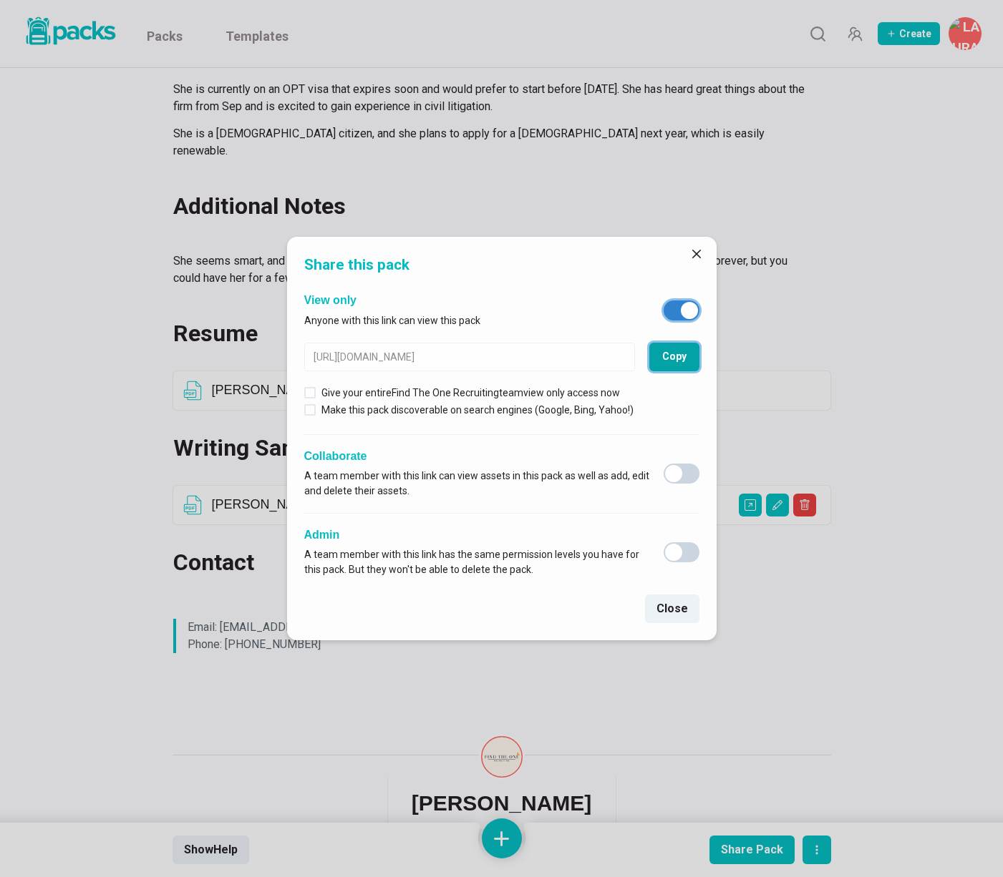
click at [679, 361] on button "Copy" at bounding box center [674, 357] width 50 height 29
drag, startPoint x: 688, startPoint y: 250, endPoint x: 556, endPoint y: 66, distance: 226.2
click at [688, 250] on button "Close" at bounding box center [696, 254] width 23 height 23
